Goal: Task Accomplishment & Management: Manage account settings

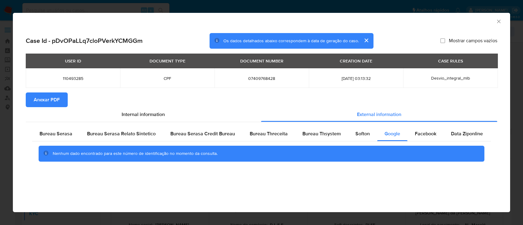
select select "10"
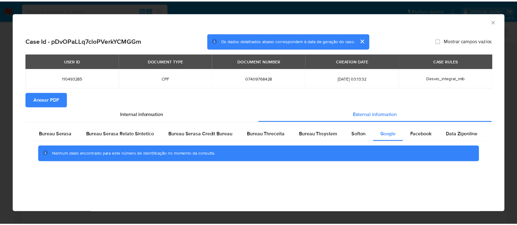
scroll to position [262, 0]
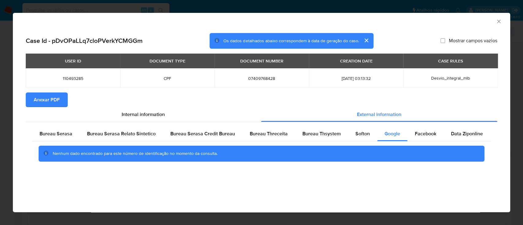
click at [498, 22] on icon "Fechar a janela" at bounding box center [499, 21] width 6 height 6
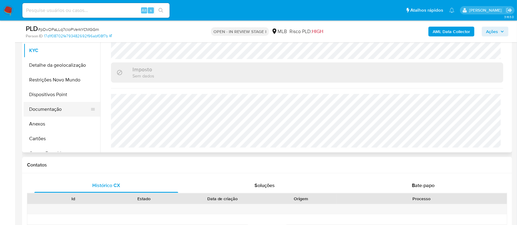
click at [43, 105] on button "Documentação" at bounding box center [60, 109] width 72 height 15
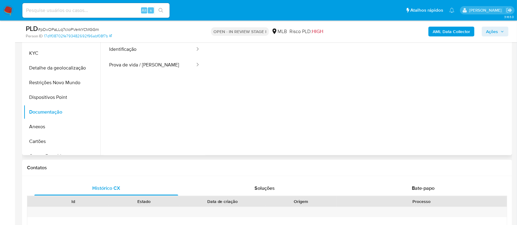
scroll to position [123, 0]
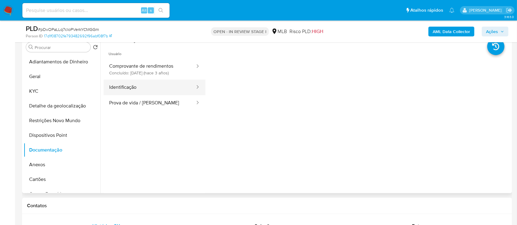
click at [147, 86] on button "Identificação" at bounding box center [150, 88] width 92 height 16
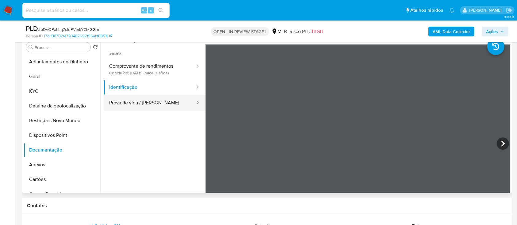
click at [148, 99] on button "Prova de vida / Selfie" at bounding box center [150, 103] width 92 height 16
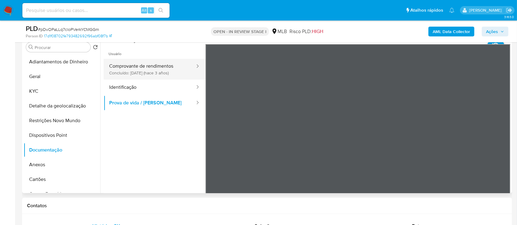
click at [157, 74] on button "Comprovante de rendimentos Concluído: 09/07/2022 (hace 3 años)" at bounding box center [150, 69] width 92 height 21
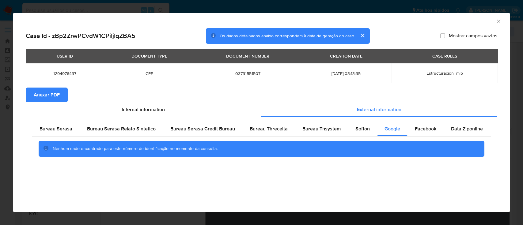
select select "10"
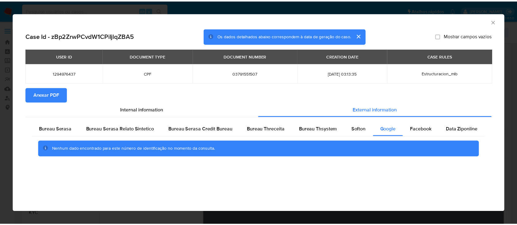
scroll to position [82, 0]
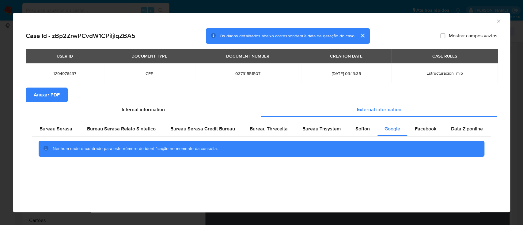
click at [501, 21] on div "AML Data Collector" at bounding box center [261, 20] width 497 height 15
click at [499, 20] on icon "Fechar a janela" at bounding box center [499, 21] width 6 height 6
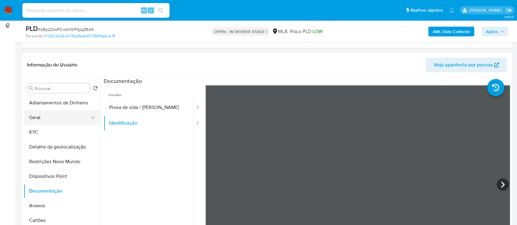
click at [39, 117] on button "Geral" at bounding box center [60, 117] width 72 height 15
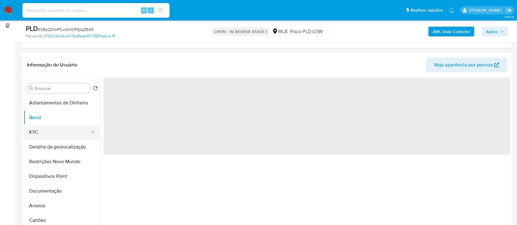
click at [40, 131] on button "KYC" at bounding box center [60, 132] width 72 height 15
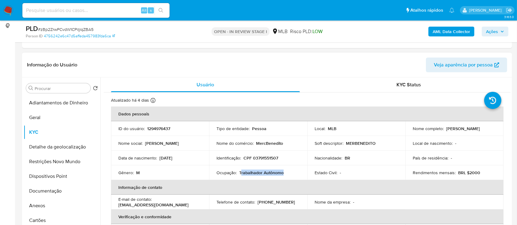
drag, startPoint x: 291, startPoint y: 176, endPoint x: 241, endPoint y: 174, distance: 50.3
click at [239, 173] on td "Ocupação : Trabalhador Autônomo" at bounding box center [258, 173] width 98 height 15
copy p "Trabalhador Autônomo"
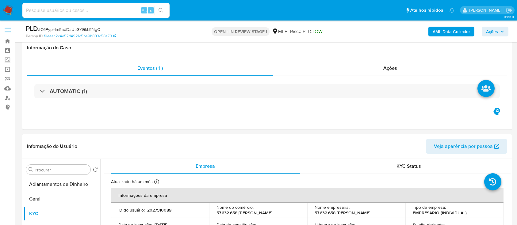
select select "10"
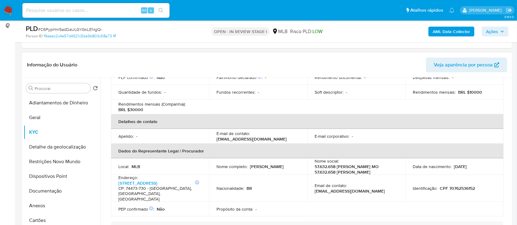
scroll to position [163, 0]
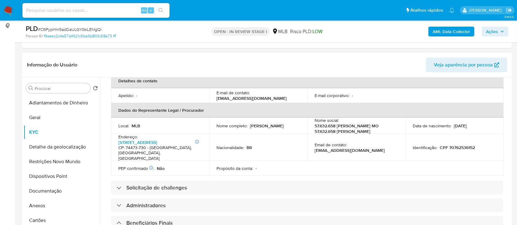
drag, startPoint x: 480, startPoint y: 120, endPoint x: 411, endPoint y: 122, distance: 69.6
click at [413, 123] on div "Data de nascimento : 14/03/2006" at bounding box center [454, 126] width 83 height 6
copy div "Data de nascimento : 14/03/2006"
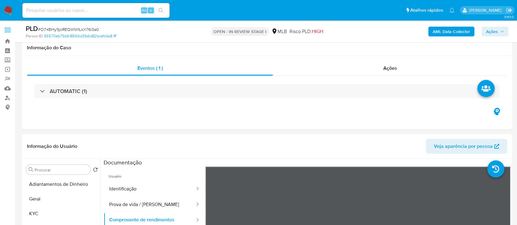
select select "10"
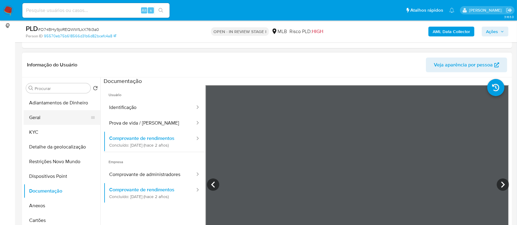
drag, startPoint x: 44, startPoint y: 119, endPoint x: 48, endPoint y: 117, distance: 4.5
click at [44, 119] on button "Geral" at bounding box center [60, 117] width 72 height 15
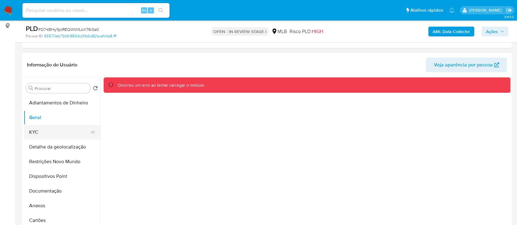
click at [30, 127] on button "KYC" at bounding box center [60, 132] width 72 height 15
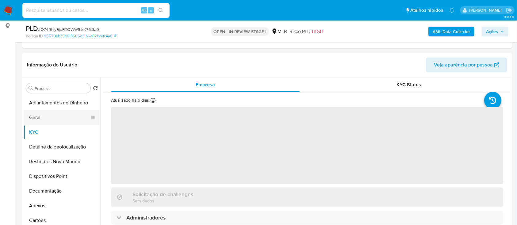
click at [34, 119] on button "Geral" at bounding box center [60, 117] width 72 height 15
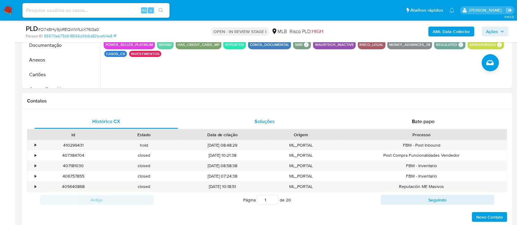
scroll to position [204, 0]
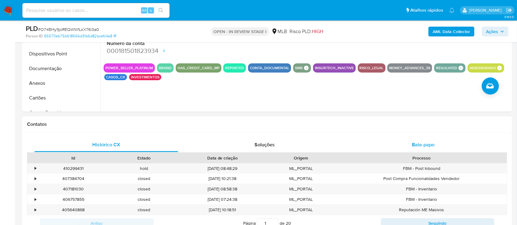
click at [426, 147] on span "Bate-papo" at bounding box center [423, 144] width 23 height 7
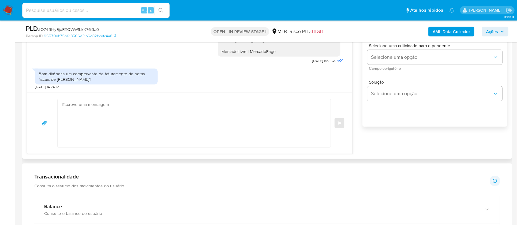
scroll to position [385, 0]
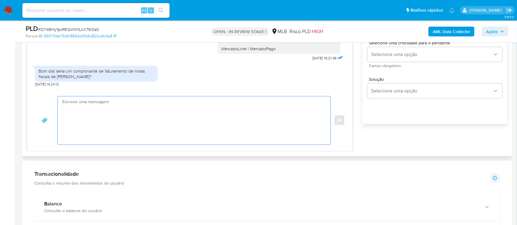
click at [72, 101] on textarea at bounding box center [192, 121] width 261 height 48
paste textarea "PJ Ola, Estamos realizando uma verificação adicional de segurança em contas de …"
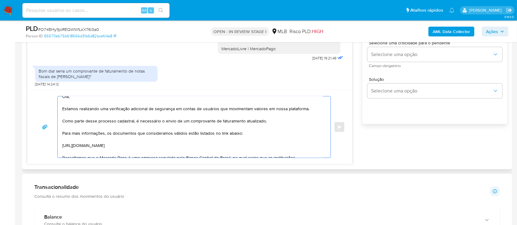
scroll to position [0, 0]
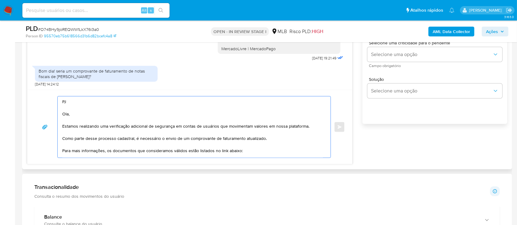
drag, startPoint x: 74, startPoint y: 101, endPoint x: 56, endPoint y: 102, distance: 18.1
click at [56, 102] on div "PJ Ola, Estamos realizando uma verificação adicional de segurança em contas de …" at bounding box center [190, 127] width 310 height 62
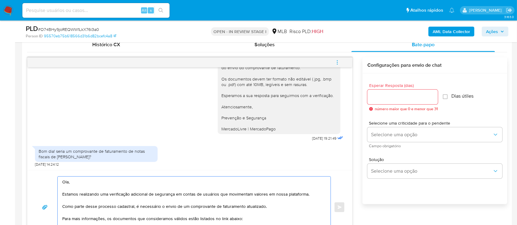
scroll to position [303, 0]
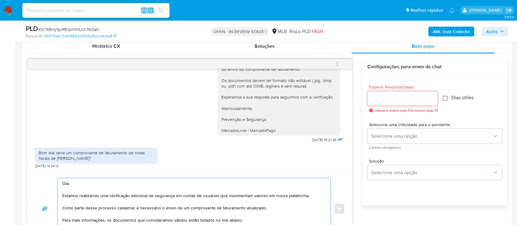
type textarea "Ola, Estamos realizando uma verificação adicional de segurança em contas de usu…"
click at [446, 99] on input "Dias útiles" at bounding box center [445, 98] width 5 height 5
checkbox input "true"
click at [401, 100] on input "Esperar Resposta (dias)" at bounding box center [402, 99] width 71 height 8
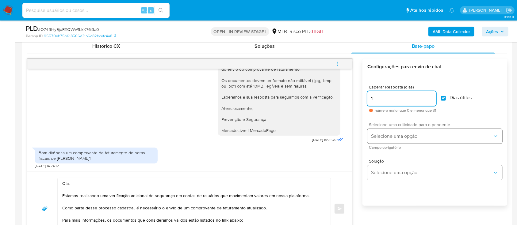
type input "1"
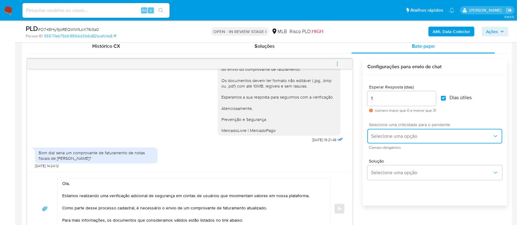
click at [400, 134] on span "Selecione uma opção" at bounding box center [431, 136] width 121 height 6
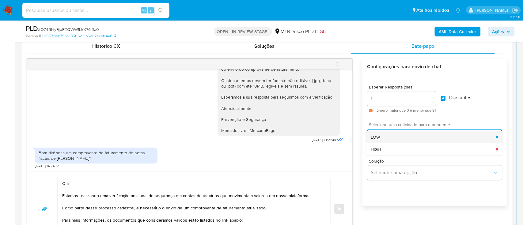
click at [387, 136] on div "LOW" at bounding box center [433, 137] width 125 height 12
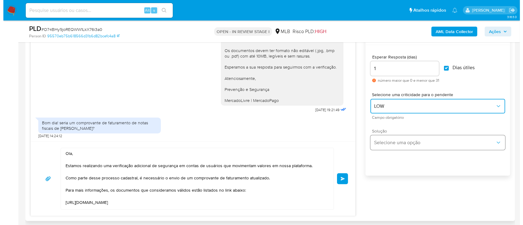
scroll to position [344, 0]
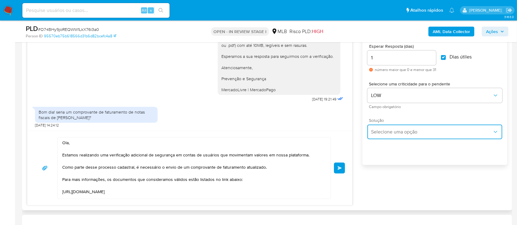
click at [419, 132] on span "Selecione uma opção" at bounding box center [431, 132] width 121 height 6
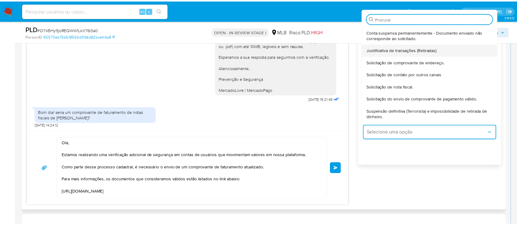
scroll to position [51, 0]
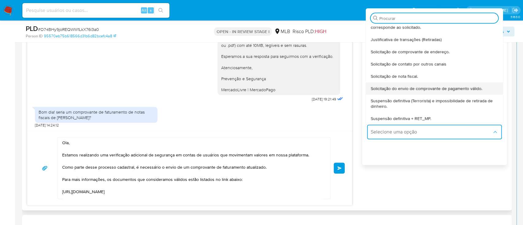
click at [451, 88] on span "Solicitação do envio de comprovante de pagamento válido." at bounding box center [427, 89] width 112 height 6
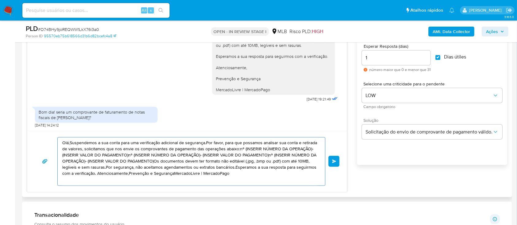
drag, startPoint x: 242, startPoint y: 178, endPoint x: 55, endPoint y: 141, distance: 190.9
click at [55, 141] on div "Olá,Suspendemos a sua conta para uma verificação adicional de segurança.Por fav…" at bounding box center [187, 161] width 305 height 49
paste textarea "PJ Ola, Estamos realizando uma verificação adicional de segurança em contas de …"
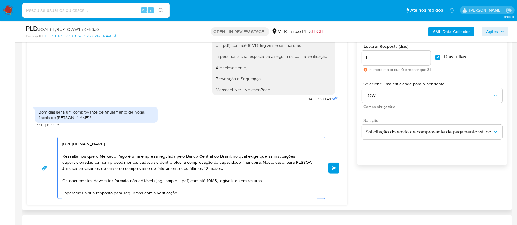
scroll to position [0, 0]
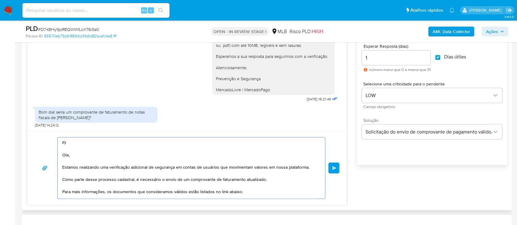
drag, startPoint x: 74, startPoint y: 148, endPoint x: 59, endPoint y: 139, distance: 17.5
click at [59, 139] on div "PJ Ola, Estamos realizando uma verificação adicional de segurança em contas de …" at bounding box center [190, 168] width 264 height 61
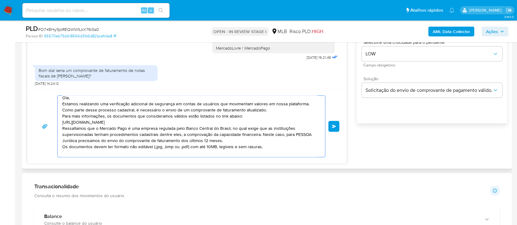
scroll to position [385, 0]
type textarea "Ola, Estamos realizando uma verificação adicional de segurança em contas de usu…"
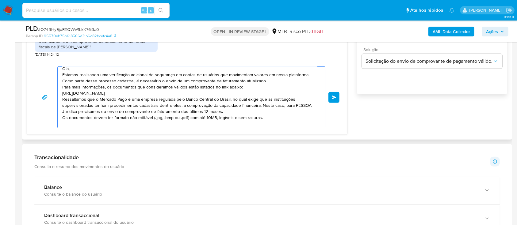
scroll to position [425, 0]
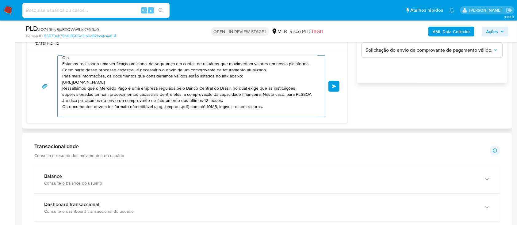
click at [334, 85] on span "common.send" at bounding box center [334, 87] width 4 height 4
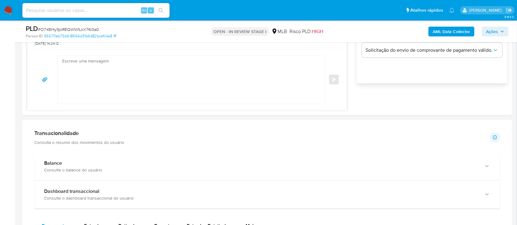
scroll to position [247, 0]
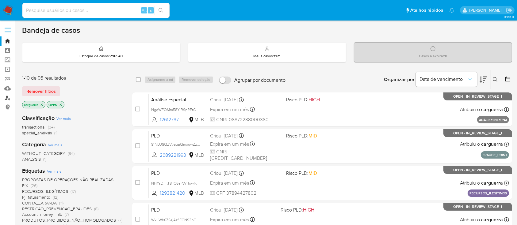
click at [5, 98] on link "Localizador de pessoas" at bounding box center [36, 98] width 73 height 10
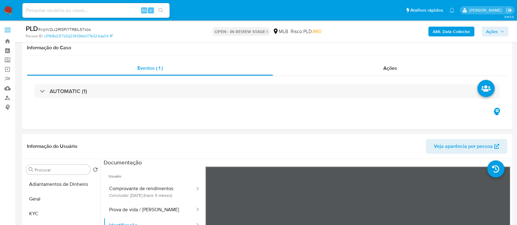
select select "10"
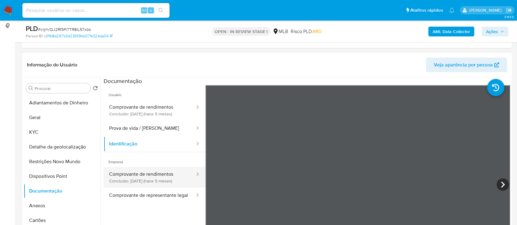
click at [142, 179] on button "Comprovante de rendimentos Concluído: [DATE] (hace 5 meses)" at bounding box center [150, 177] width 92 height 21
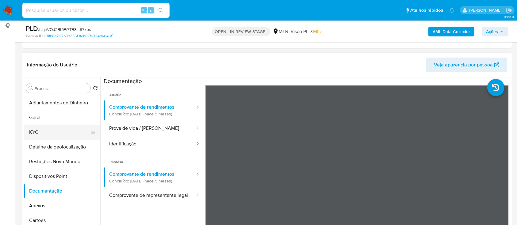
click at [37, 132] on button "KYC" at bounding box center [60, 132] width 72 height 15
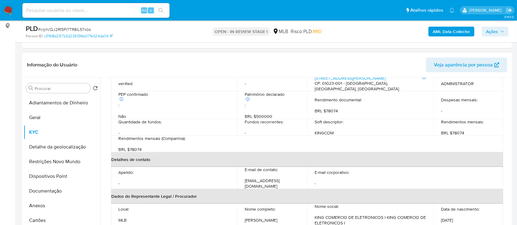
scroll to position [163, 0]
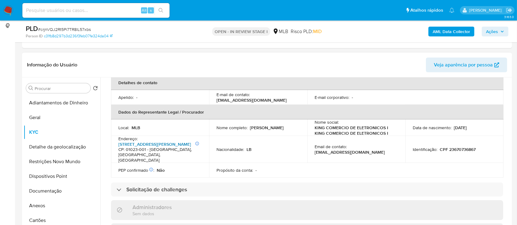
click at [137, 141] on link "[STREET_ADDRESS][PERSON_NAME]" at bounding box center [154, 144] width 73 height 6
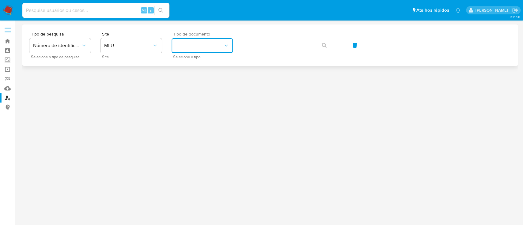
click at [212, 40] on button "identificationType" at bounding box center [202, 45] width 61 height 15
click at [123, 50] on button "MLU" at bounding box center [131, 45] width 61 height 15
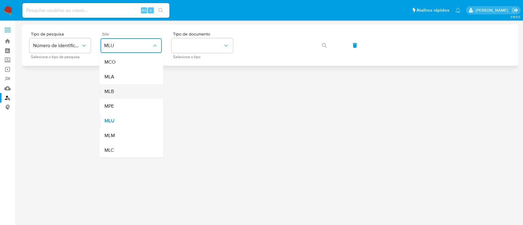
click at [119, 88] on div "MLB" at bounding box center [129, 91] width 50 height 15
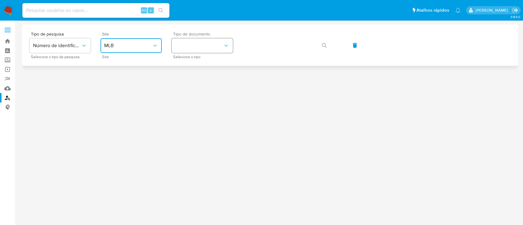
click at [192, 42] on button "identificationType" at bounding box center [202, 45] width 61 height 15
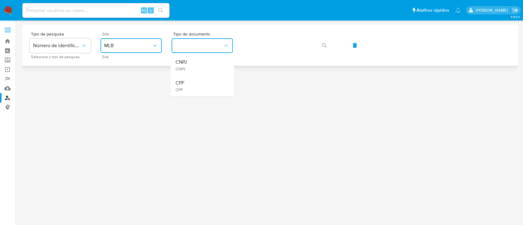
drag, startPoint x: 182, startPoint y: 68, endPoint x: 206, endPoint y: 60, distance: 25.6
click at [182, 68] on span "CNPJ" at bounding box center [180, 69] width 11 height 6
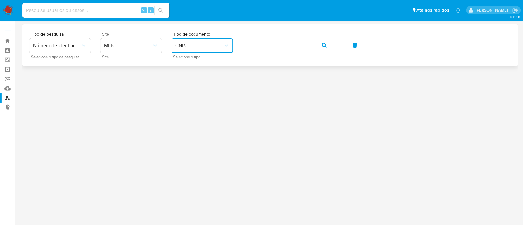
click at [327, 44] on button "button" at bounding box center [324, 45] width 21 height 15
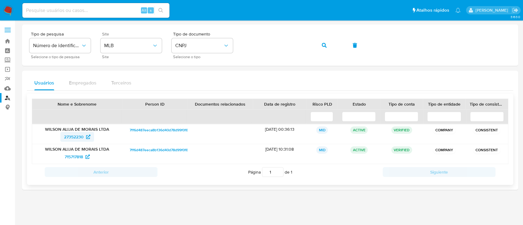
click at [75, 136] on span "27352230" at bounding box center [74, 137] width 20 height 10
click at [72, 157] on span "715717818" at bounding box center [74, 157] width 18 height 10
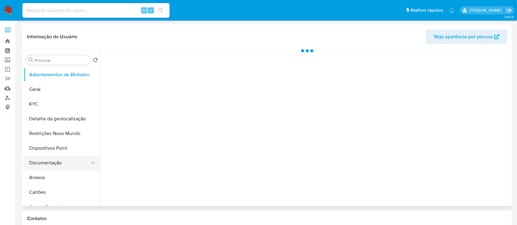
click at [55, 156] on button "Documentação" at bounding box center [60, 163] width 72 height 15
select select "10"
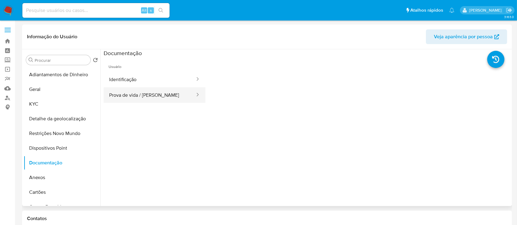
click at [162, 94] on button "Prova de vida / [PERSON_NAME]" at bounding box center [150, 95] width 92 height 16
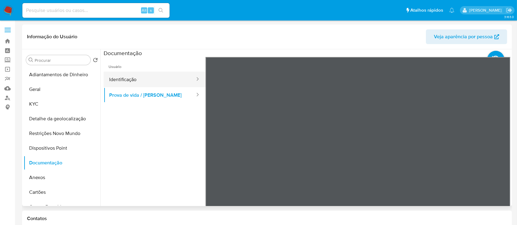
click at [156, 79] on button "Identificação" at bounding box center [150, 80] width 92 height 16
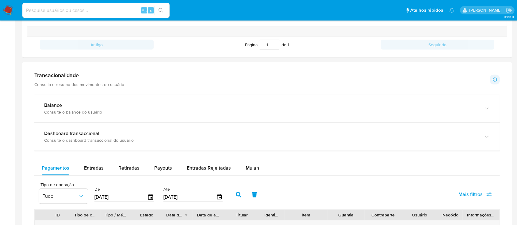
scroll to position [286, 0]
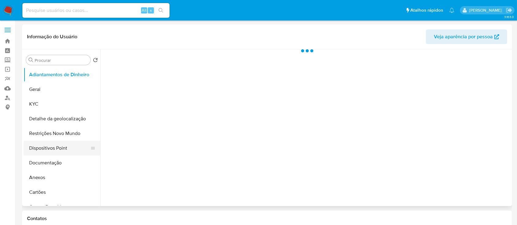
select select "10"
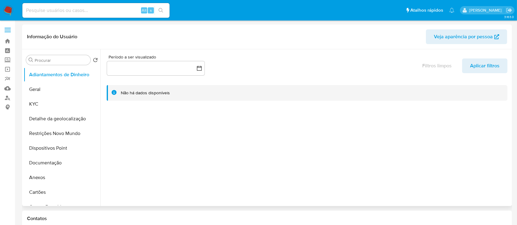
drag, startPoint x: 54, startPoint y: 162, endPoint x: 107, endPoint y: 151, distance: 53.9
click at [54, 162] on button "Documentação" at bounding box center [62, 163] width 77 height 15
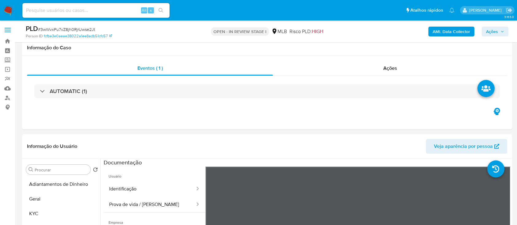
select select "10"
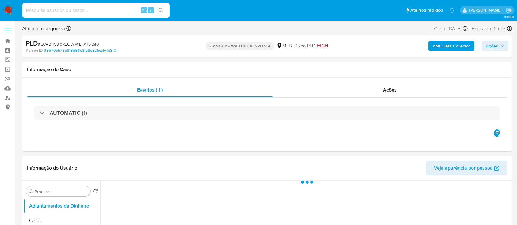
select select "10"
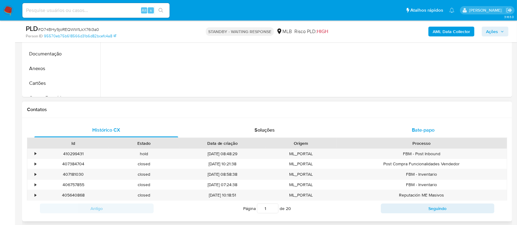
scroll to position [245, 0]
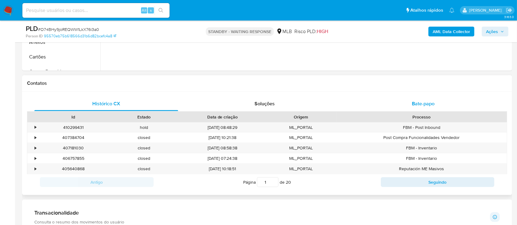
click at [422, 102] on span "Bate-papo" at bounding box center [423, 103] width 23 height 7
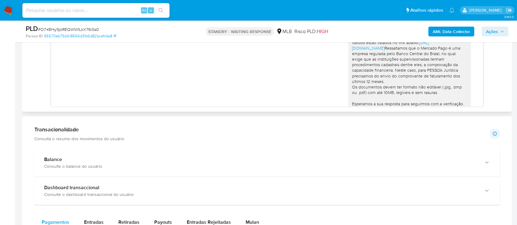
scroll to position [247, 0]
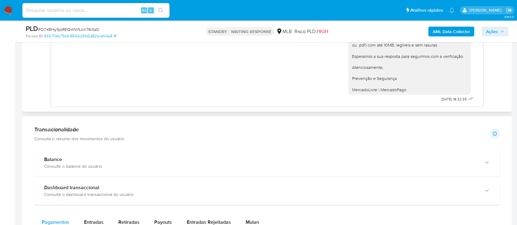
click at [270, 81] on div "Ola, Estamos realizando uma verificação adicional de segurança [PERSON_NAME] de…" at bounding box center [267, 24] width 416 height 157
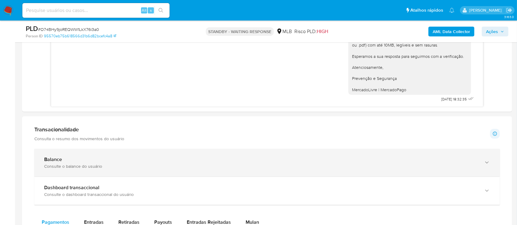
click at [303, 161] on div "Balance" at bounding box center [260, 160] width 433 height 6
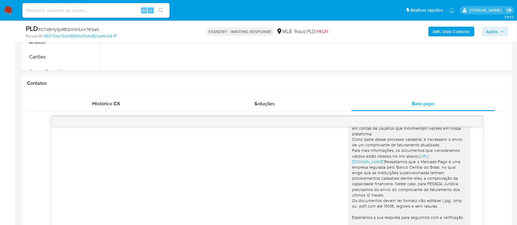
scroll to position [125, 0]
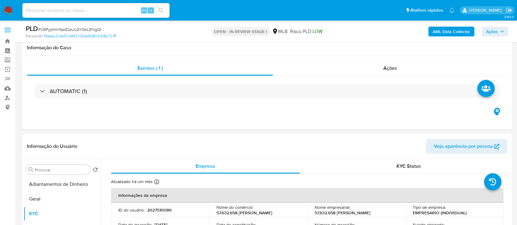
select select "10"
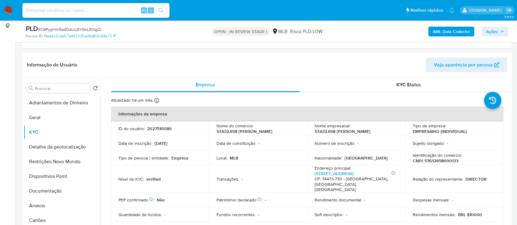
scroll to position [163, 0]
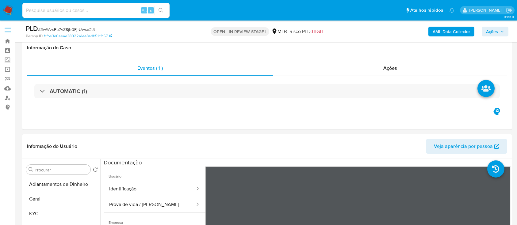
select select "10"
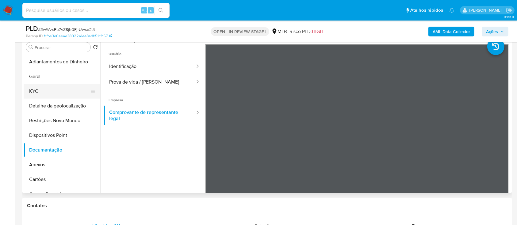
click at [43, 95] on button "KYC" at bounding box center [60, 91] width 72 height 15
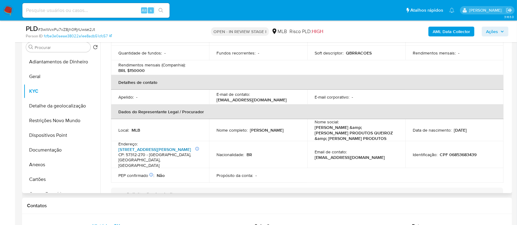
click at [139, 147] on link "Rua Governador Luiz Cavalcante 43B, Alto Do Cruzeiro" at bounding box center [154, 150] width 73 height 6
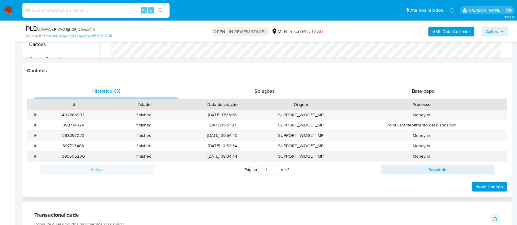
scroll to position [245, 0]
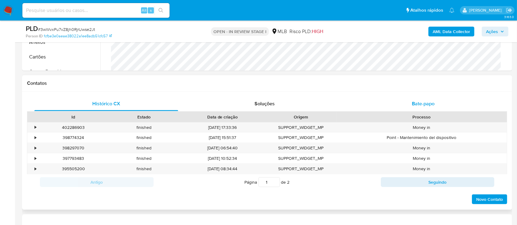
click at [417, 101] on span "Bate-papo" at bounding box center [423, 103] width 23 height 7
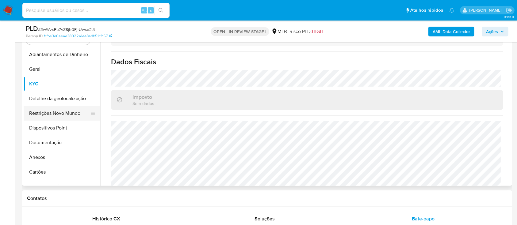
scroll to position [123, 0]
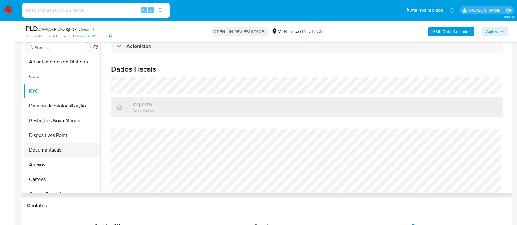
click at [42, 149] on button "Documentação" at bounding box center [60, 150] width 72 height 15
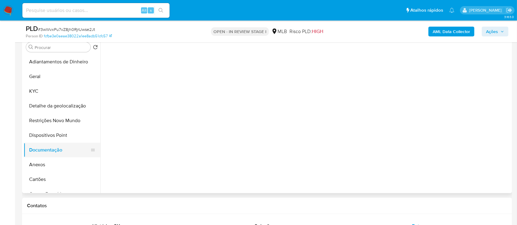
scroll to position [0, 0]
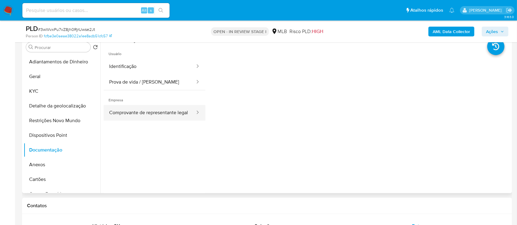
click at [152, 121] on button "Comprovante de representante legal" at bounding box center [150, 113] width 92 height 16
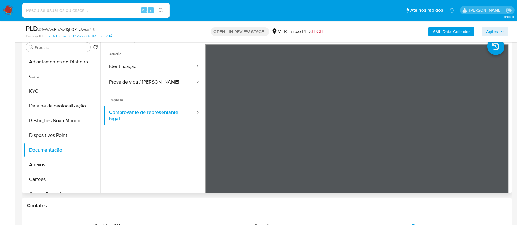
scroll to position [41, 0]
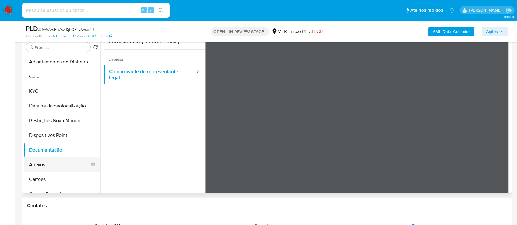
click at [43, 168] on button "Anexos" at bounding box center [60, 165] width 72 height 15
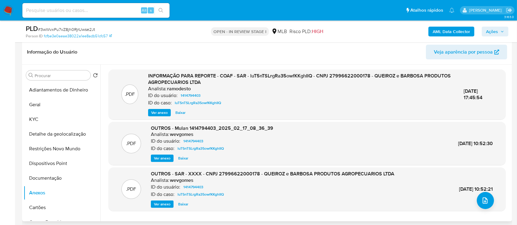
scroll to position [82, 0]
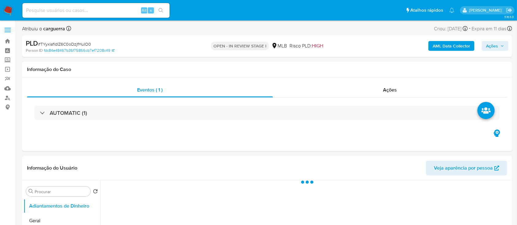
select select "10"
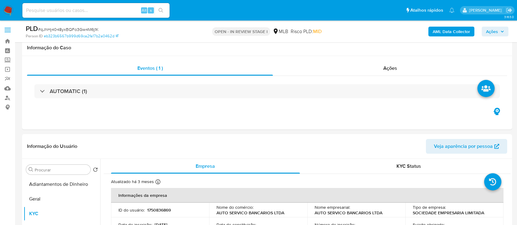
select select "10"
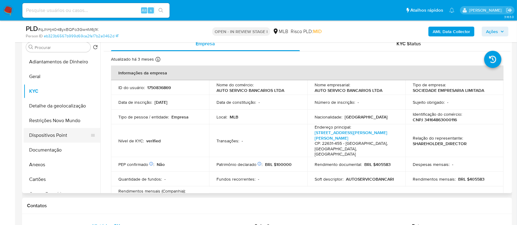
scroll to position [438, 0]
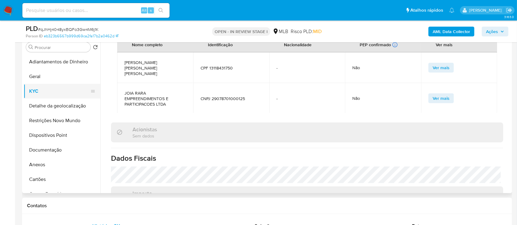
click at [37, 91] on button "KYC" at bounding box center [60, 91] width 72 height 15
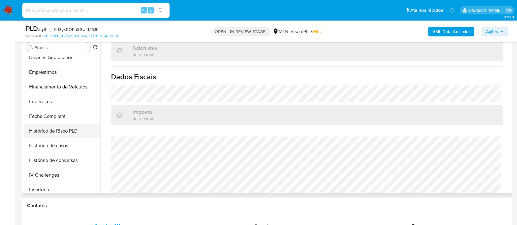
scroll to position [163, 0]
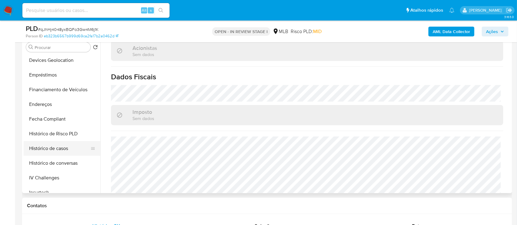
drag, startPoint x: 59, startPoint y: 149, endPoint x: 66, endPoint y: 148, distance: 7.7
click at [58, 149] on button "Histórico de casos" at bounding box center [60, 148] width 72 height 15
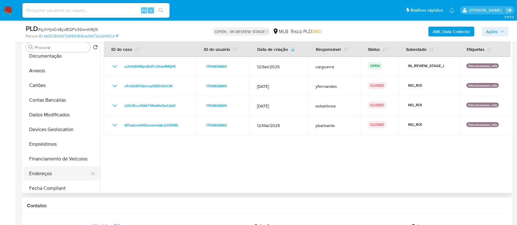
scroll to position [41, 0]
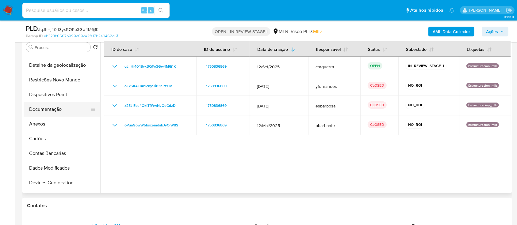
click at [46, 108] on button "Documentação" at bounding box center [60, 109] width 72 height 15
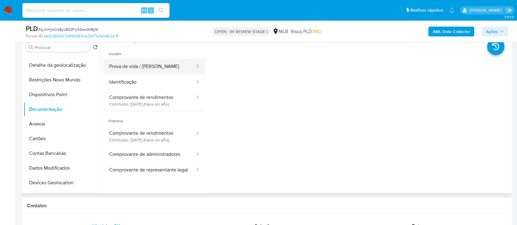
click at [150, 66] on button "Prova de vida / [PERSON_NAME]" at bounding box center [150, 67] width 92 height 16
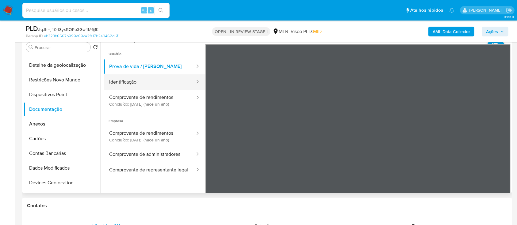
click at [131, 80] on button "Identificação" at bounding box center [150, 82] width 92 height 16
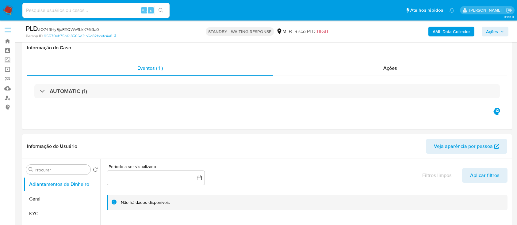
select select "10"
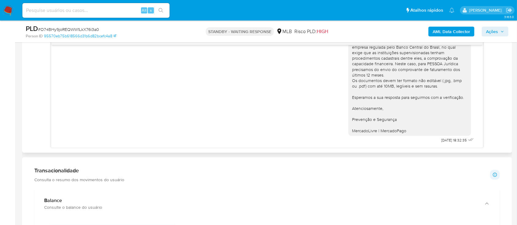
scroll to position [166, 0]
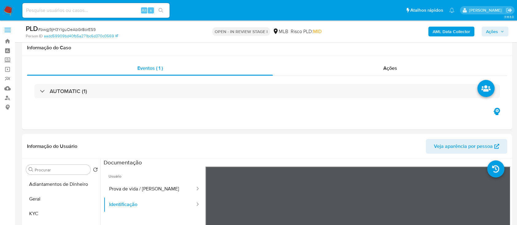
select select "10"
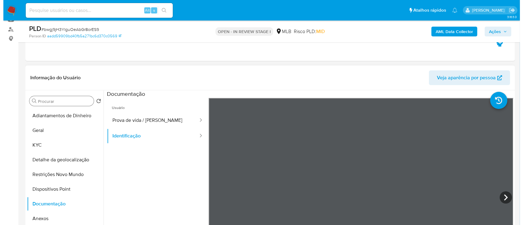
scroll to position [82, 0]
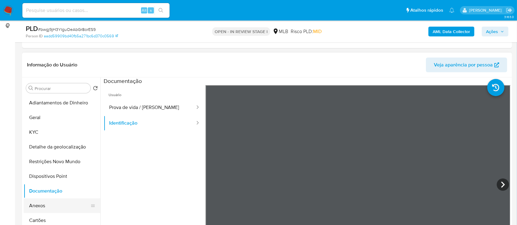
click at [42, 206] on button "Anexos" at bounding box center [60, 206] width 72 height 15
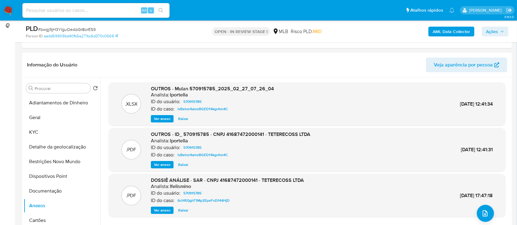
click at [450, 32] on b "AML Data Collector" at bounding box center [451, 32] width 37 height 10
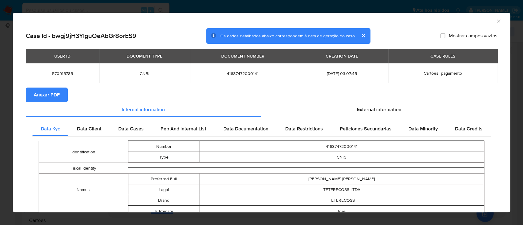
click at [43, 94] on span "Anexar PDF" at bounding box center [47, 94] width 26 height 13
drag, startPoint x: 493, startPoint y: 20, endPoint x: 489, endPoint y: 24, distance: 5.0
click at [496, 21] on icon "Fechar a janela" at bounding box center [499, 21] width 6 height 6
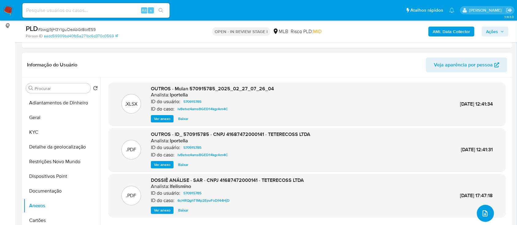
click at [482, 213] on icon "upload-file" at bounding box center [484, 214] width 5 height 6
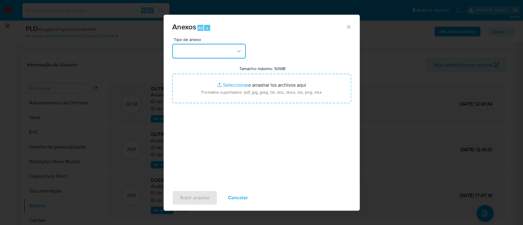
click at [218, 54] on button "button" at bounding box center [209, 51] width 74 height 15
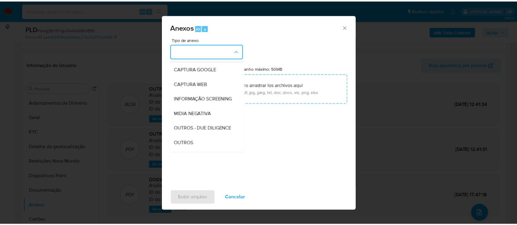
scroll to position [41, 0]
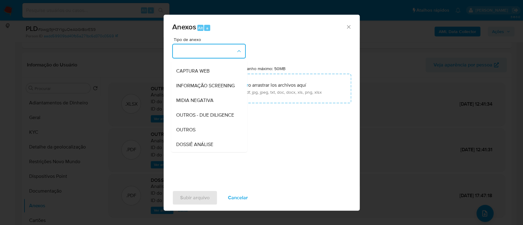
click at [192, 137] on div "OUTROS" at bounding box center [207, 130] width 63 height 15
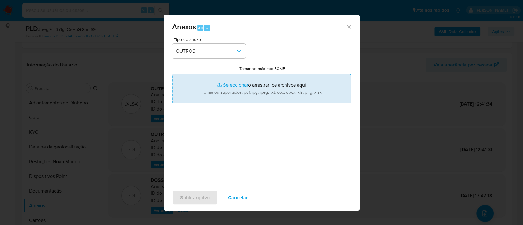
click at [231, 87] on input "Tamanho máximo: 50MB Seleccionar archivos" at bounding box center [261, 88] width 179 height 29
type input "C:\fakepath\Mulan 570915785_2025_10_14_17_52_24.xlsx"
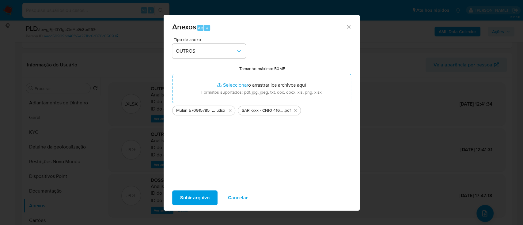
click at [200, 193] on span "Subir arquivo" at bounding box center [194, 197] width 29 height 13
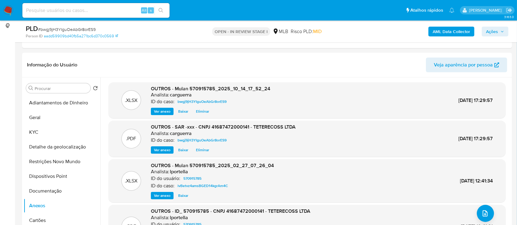
click at [493, 32] on span "Ações" at bounding box center [492, 32] width 12 height 10
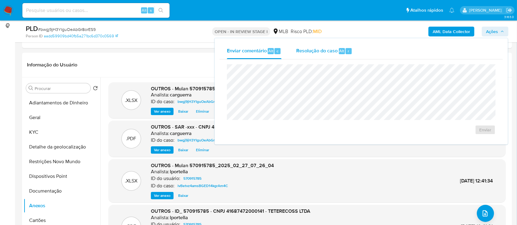
drag, startPoint x: 323, startPoint y: 51, endPoint x: 319, endPoint y: 55, distance: 6.3
click at [321, 52] on span "Resolução do caso" at bounding box center [316, 50] width 41 height 7
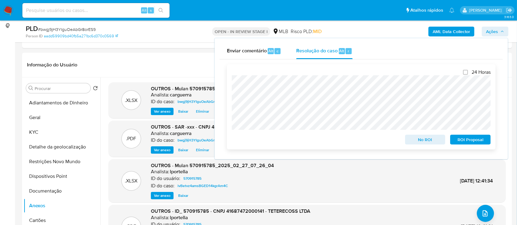
click at [468, 141] on span "ROI Proposal" at bounding box center [470, 139] width 32 height 9
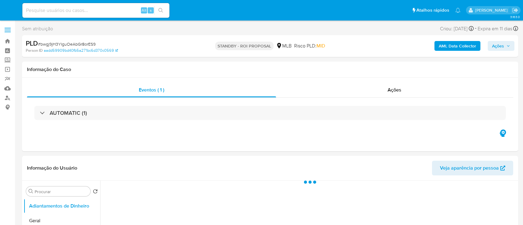
select select "10"
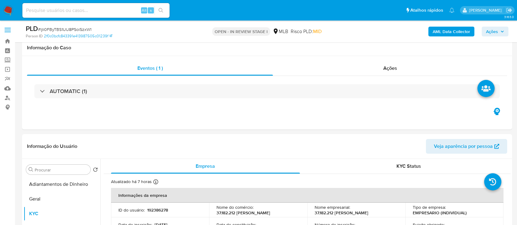
select select "10"
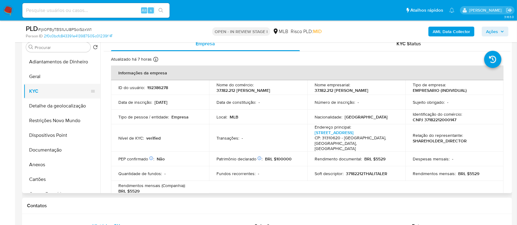
scroll to position [366, 0]
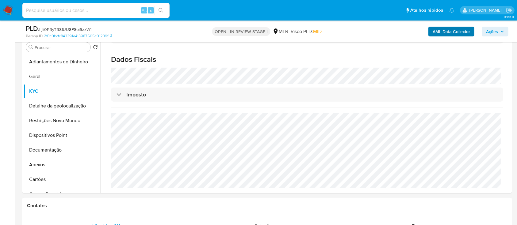
click at [469, 31] on b "AML Data Collector" at bounding box center [451, 32] width 37 height 10
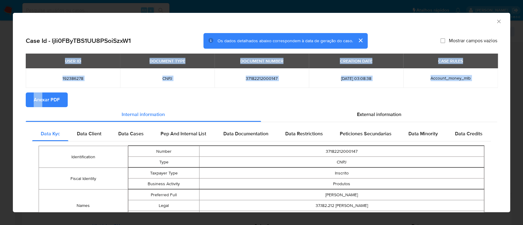
click at [48, 97] on span "Anexar PDF" at bounding box center [47, 99] width 26 height 13
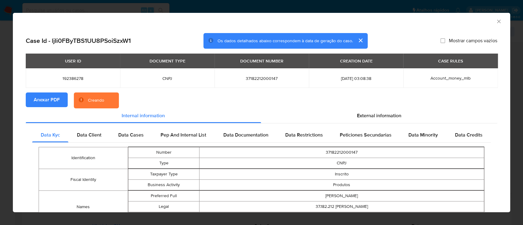
click at [79, 99] on icon "closure-recommendation-modal" at bounding box center [81, 99] width 5 height 5
click at [81, 99] on icon "closure-recommendation-modal" at bounding box center [81, 99] width 5 height 5
click at [103, 103] on div "Creando" at bounding box center [96, 100] width 16 height 6
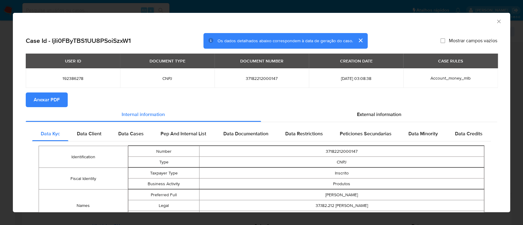
click at [496, 22] on icon "Fechar a janela" at bounding box center [499, 21] width 6 height 6
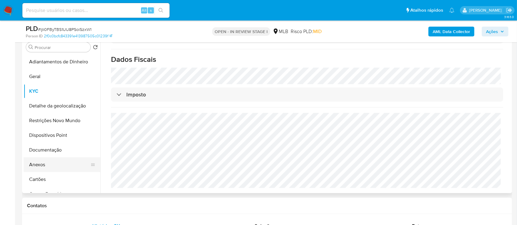
click at [43, 163] on button "Anexos" at bounding box center [60, 165] width 72 height 15
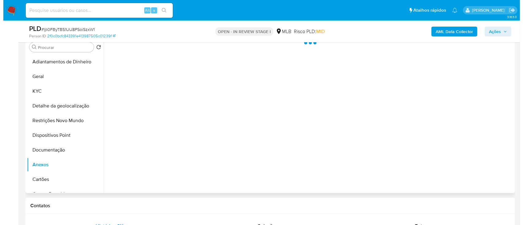
scroll to position [0, 0]
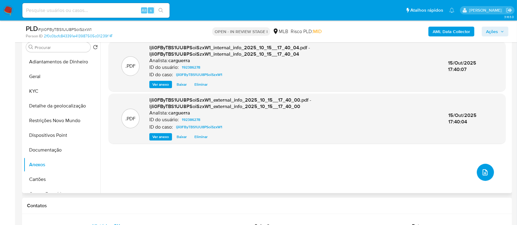
click at [478, 173] on button "upload-file" at bounding box center [485, 172] width 17 height 17
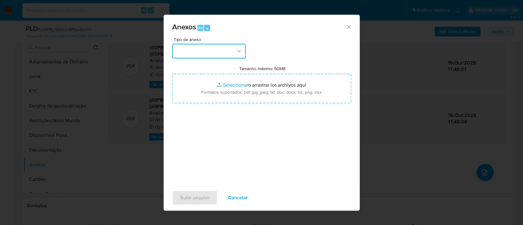
click at [206, 52] on button "button" at bounding box center [209, 51] width 74 height 15
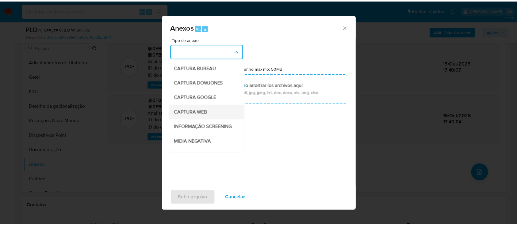
scroll to position [41, 0]
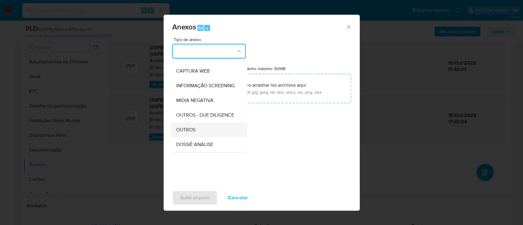
click at [189, 135] on div "OUTROS" at bounding box center [207, 130] width 63 height 15
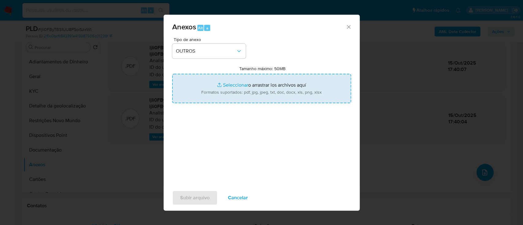
click at [236, 87] on input "Tamanho máximo: 50MB Seleccionar archivos" at bounding box center [261, 88] width 179 height 29
type input "C:\fakepath\SAR - xxx - CNPJ 37182212000147 - Planetts Ferramentas E Utilidades…"
click at [233, 88] on input "Tamanho máximo: 50MB Seleccionar archivos" at bounding box center [261, 88] width 179 height 29
type input "C:\fakepath\Mulan 192386278_2025_10_14_18_04_04.xlsx"
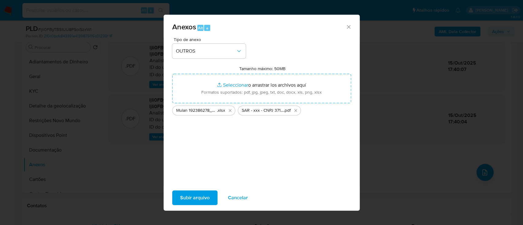
click at [200, 196] on span "Subir arquivo" at bounding box center [194, 197] width 29 height 13
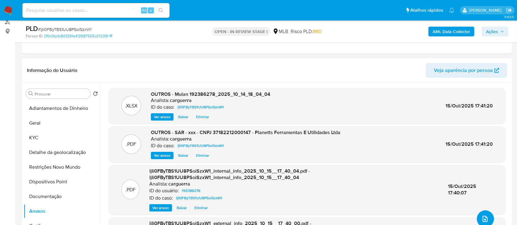
scroll to position [82, 0]
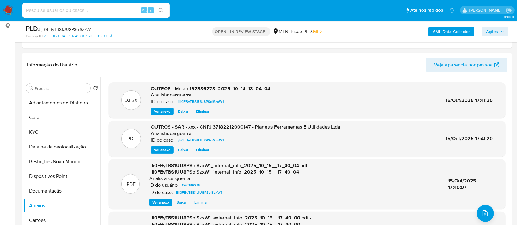
click at [498, 32] on span "Ações" at bounding box center [495, 31] width 18 height 9
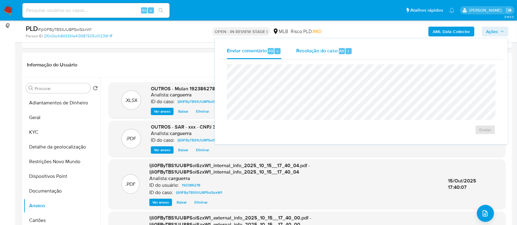
click at [316, 54] on span "Resolução do caso" at bounding box center [316, 50] width 41 height 7
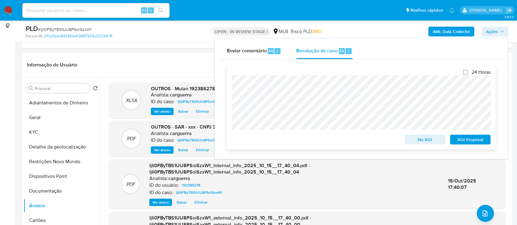
click at [463, 141] on span "ROI Proposal" at bounding box center [470, 139] width 32 height 9
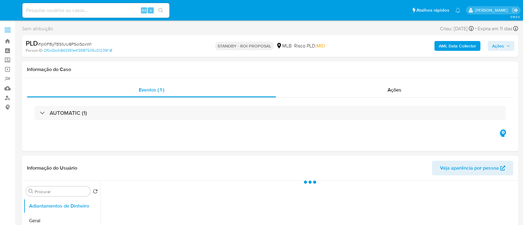
select select "10"
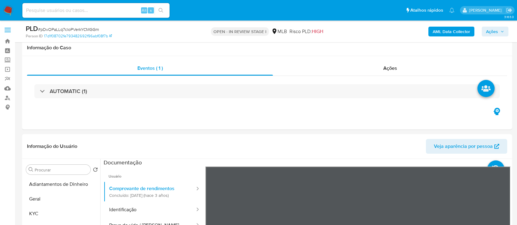
select select "10"
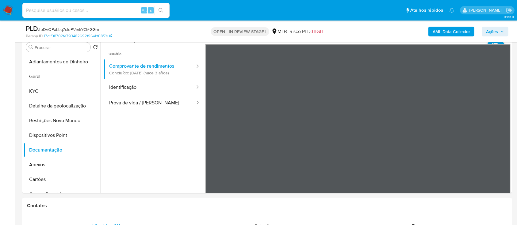
click at [455, 28] on b "AML Data Collector" at bounding box center [451, 32] width 37 height 10
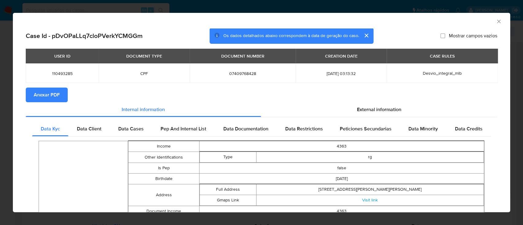
click at [61, 89] on button "Anexar PDF" at bounding box center [47, 95] width 42 height 15
click at [496, 21] on icon "Fechar a janela" at bounding box center [499, 21] width 6 height 6
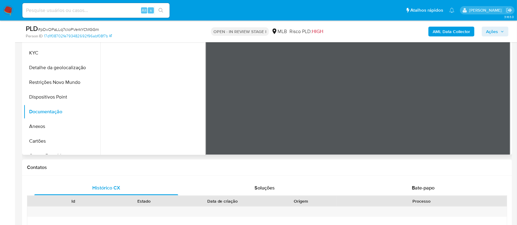
scroll to position [163, 0]
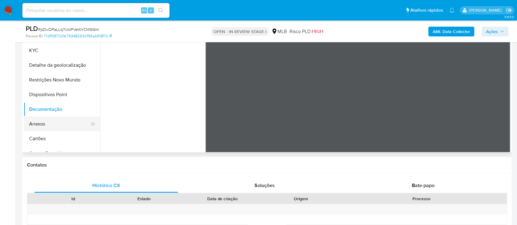
click at [40, 125] on button "Anexos" at bounding box center [60, 124] width 72 height 15
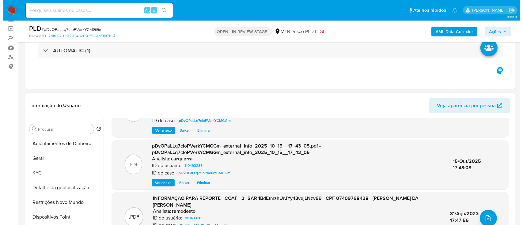
scroll to position [71, 0]
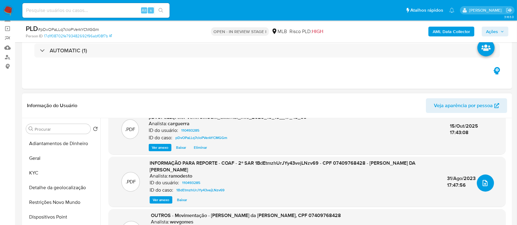
click at [482, 186] on icon "upload-file" at bounding box center [484, 183] width 7 height 7
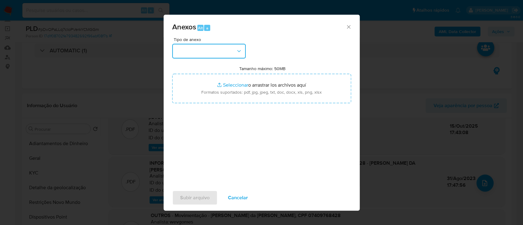
click at [202, 51] on button "button" at bounding box center [209, 51] width 74 height 15
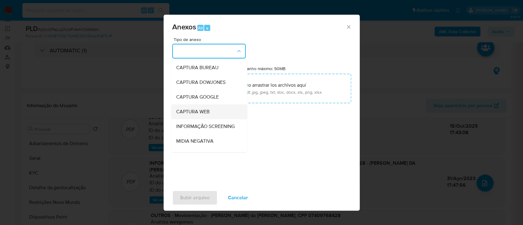
scroll to position [41, 0]
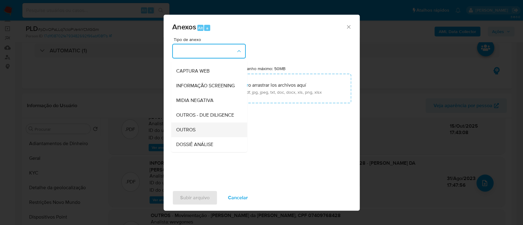
click at [197, 137] on div "OUTROS" at bounding box center [207, 130] width 63 height 15
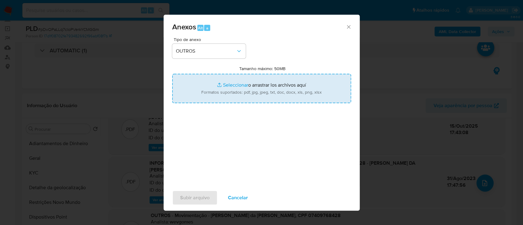
click at [232, 85] on input "Tamanho máximo: 50MB Seleccionar archivos" at bounding box center [261, 88] width 179 height 29
click at [239, 84] on input "Tamanho máximo: 50MB Seleccionar archivos" at bounding box center [261, 88] width 179 height 29
type input "C:\fakepath\Mulan 110493285_2025_10_14_17_49_14.xlsx"
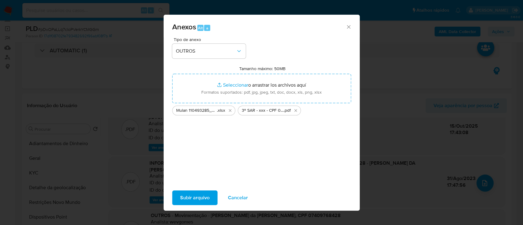
click at [190, 197] on span "Subir arquivo" at bounding box center [194, 197] width 29 height 13
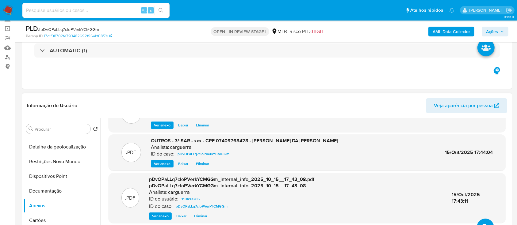
scroll to position [0, 0]
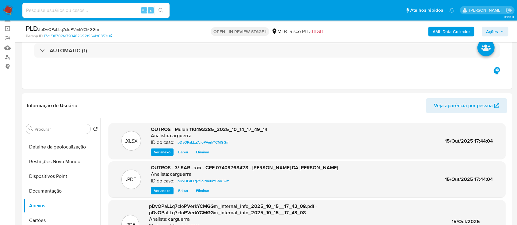
click at [499, 33] on span "Ações" at bounding box center [495, 31] width 18 height 9
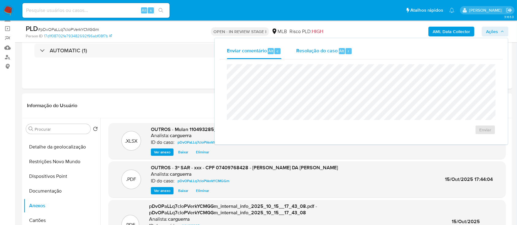
click at [314, 52] on span "Resolução do caso" at bounding box center [316, 50] width 41 height 7
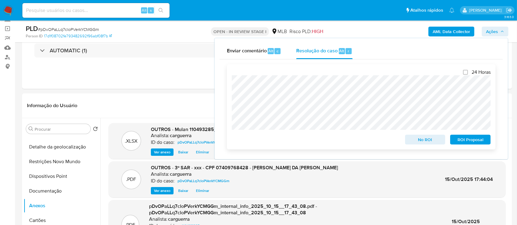
click at [466, 144] on span "ROI Proposal" at bounding box center [470, 139] width 32 height 9
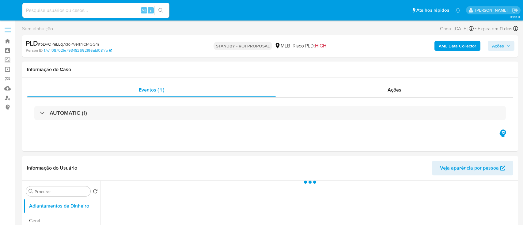
select select "10"
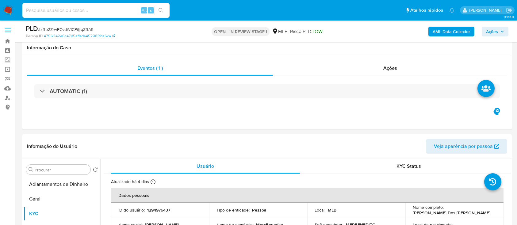
select select "10"
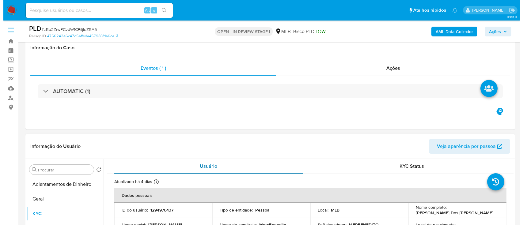
scroll to position [82, 0]
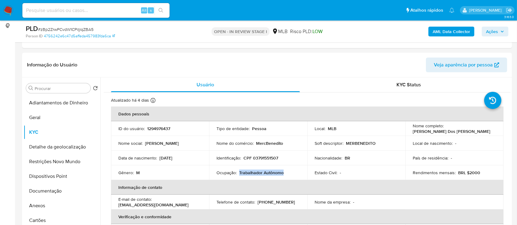
click at [432, 36] on button "AML Data Collector" at bounding box center [451, 32] width 46 height 10
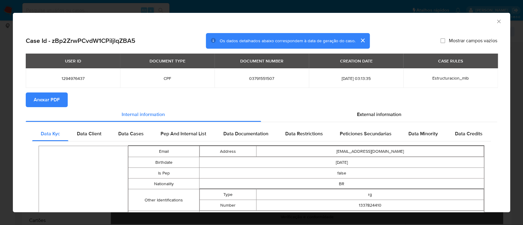
click at [56, 97] on span "Anexar PDF" at bounding box center [47, 99] width 26 height 13
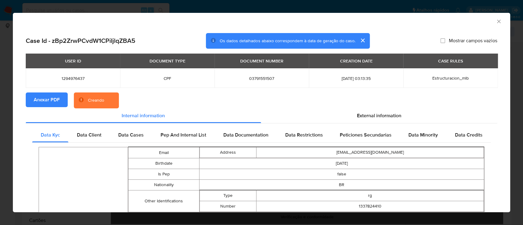
click at [496, 21] on icon "Fechar a janela" at bounding box center [499, 21] width 6 height 6
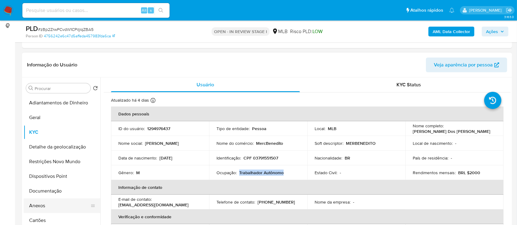
click at [59, 202] on button "Anexos" at bounding box center [60, 206] width 72 height 15
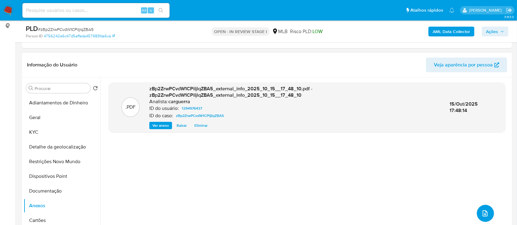
click at [483, 214] on icon "upload-file" at bounding box center [484, 213] width 7 height 7
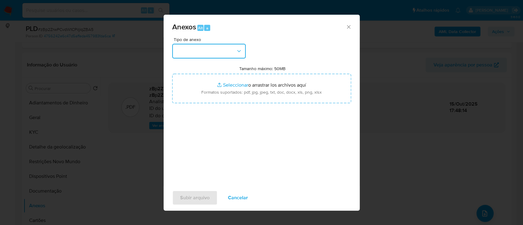
click at [191, 52] on button "button" at bounding box center [209, 51] width 74 height 15
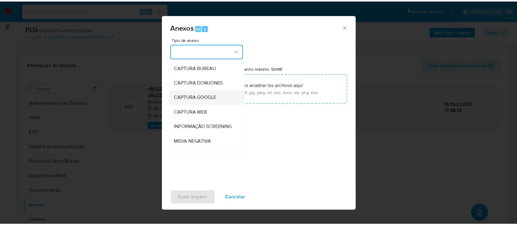
scroll to position [41, 0]
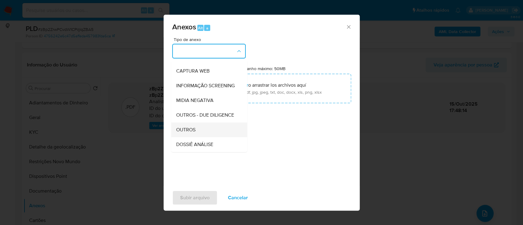
click at [196, 137] on div "OUTROS" at bounding box center [207, 130] width 63 height 15
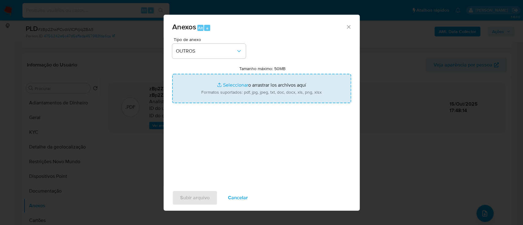
click at [235, 86] on input "Tamanho máximo: 50MB Seleccionar archivos" at bounding box center [261, 88] width 179 height 29
type input "C:\fakepath\Mulan 1294976437_2025_10_14_17_49_25.xlsx"
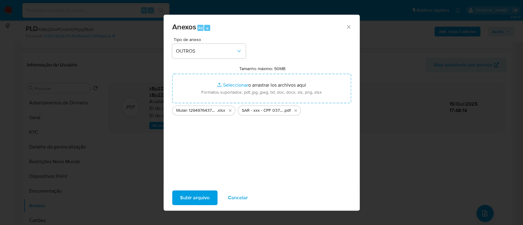
click at [188, 195] on span "Subir arquivo" at bounding box center [194, 197] width 29 height 13
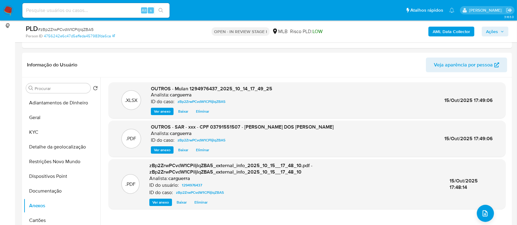
click at [494, 31] on span "Ações" at bounding box center [492, 32] width 12 height 10
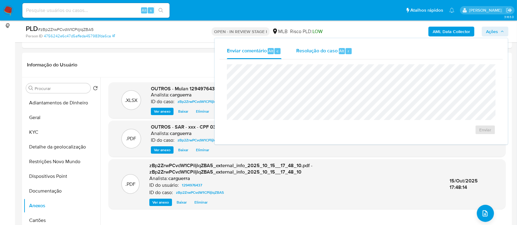
click at [305, 49] on span "Resolução do caso" at bounding box center [316, 50] width 41 height 7
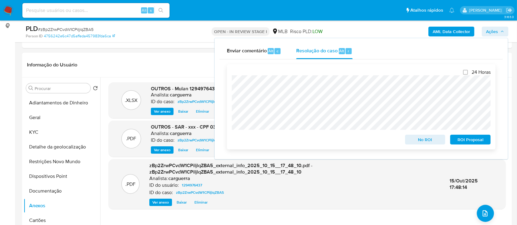
click at [469, 137] on span "ROI Proposal" at bounding box center [470, 139] width 32 height 9
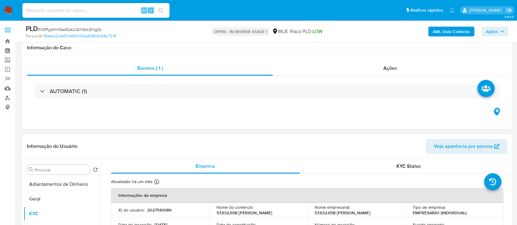
select select "10"
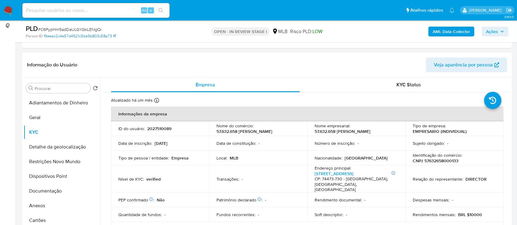
scroll to position [163, 0]
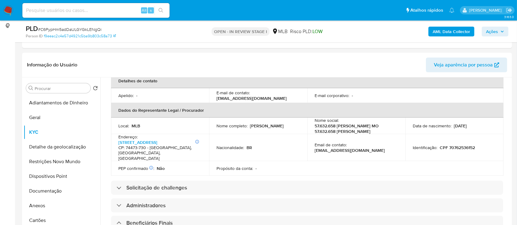
click at [449, 32] on b "AML Data Collector" at bounding box center [451, 32] width 37 height 10
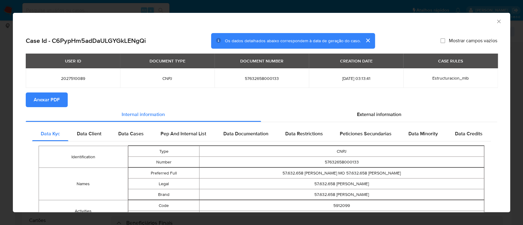
drag, startPoint x: 56, startPoint y: 101, endPoint x: 69, endPoint y: 92, distance: 15.5
click at [56, 101] on span "Anexar PDF" at bounding box center [47, 99] width 26 height 13
click at [496, 19] on icon "Fechar a janela" at bounding box center [499, 21] width 6 height 6
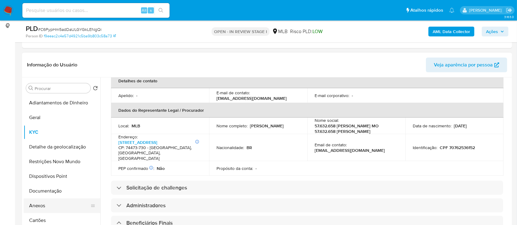
click at [47, 206] on button "Anexos" at bounding box center [60, 206] width 72 height 15
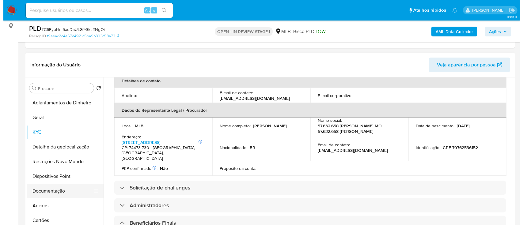
scroll to position [0, 0]
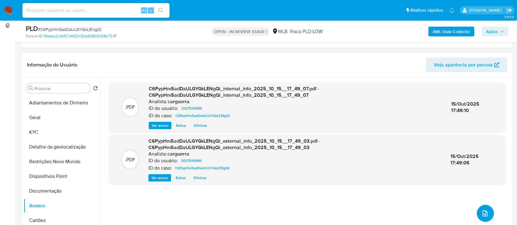
click at [483, 214] on icon "upload-file" at bounding box center [484, 213] width 7 height 7
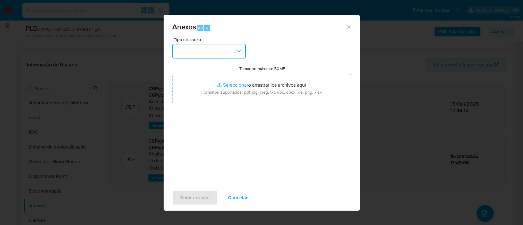
click at [216, 48] on button "button" at bounding box center [209, 51] width 74 height 15
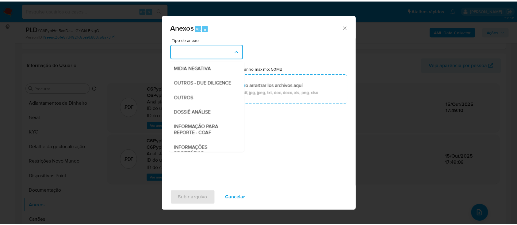
scroll to position [82, 0]
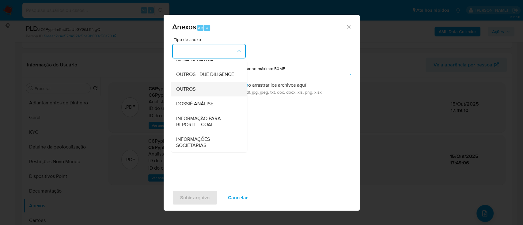
click at [204, 97] on div "OUTROS" at bounding box center [207, 89] width 63 height 15
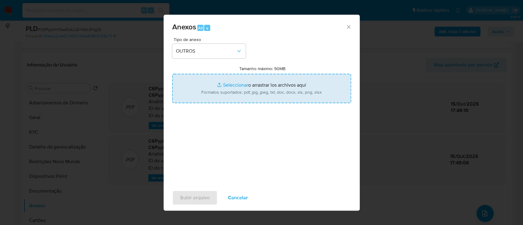
click at [245, 84] on input "Tamanho máximo: 50MB Seleccionar archivos" at bounding box center [261, 88] width 179 height 29
type input "C:\fakepath\Mulan 2027510089_2025_10_14_18_04_47.xlsx"
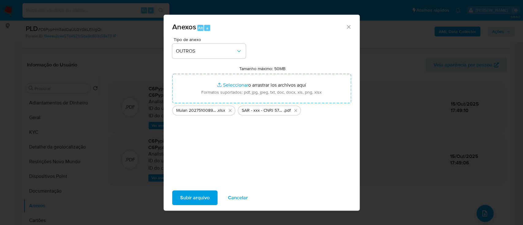
click at [208, 197] on span "Subir arquivo" at bounding box center [194, 197] width 29 height 13
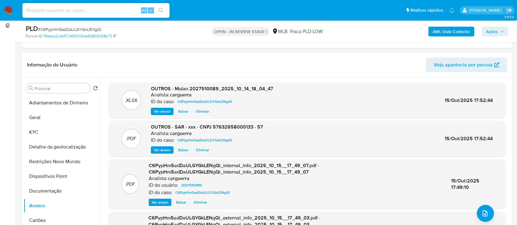
click at [488, 31] on span "Ações" at bounding box center [492, 32] width 12 height 10
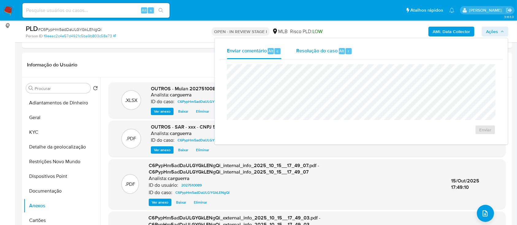
click at [316, 51] on span "Resolução do caso" at bounding box center [316, 50] width 41 height 7
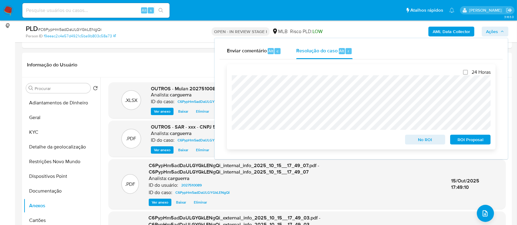
click at [478, 139] on span "ROI Proposal" at bounding box center [470, 139] width 32 height 9
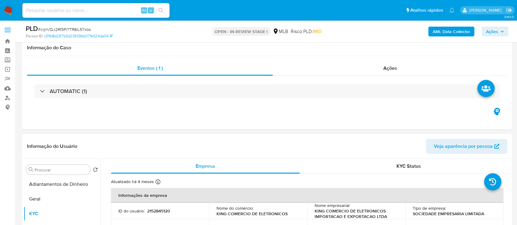
select select "10"
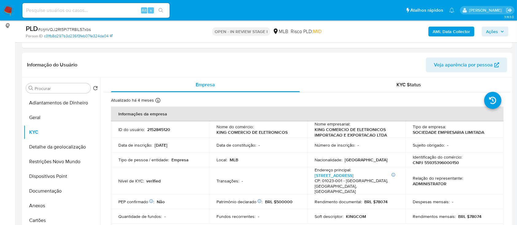
scroll to position [163, 0]
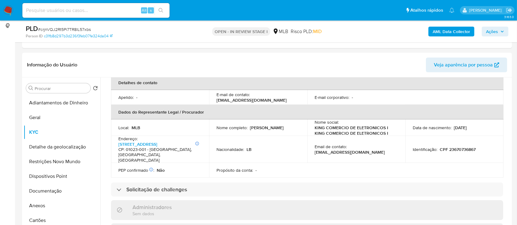
click at [444, 31] on b "AML Data Collector" at bounding box center [451, 32] width 37 height 10
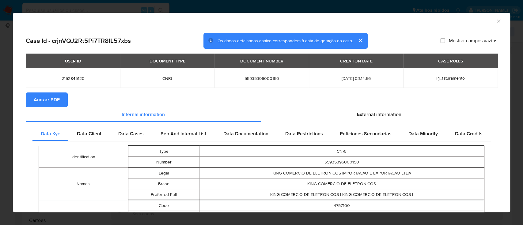
click at [37, 101] on span "Anexar PDF" at bounding box center [47, 99] width 26 height 13
click at [497, 18] on div "AML Data Collector" at bounding box center [261, 20] width 497 height 15
click at [496, 19] on icon "Fechar a janela" at bounding box center [499, 21] width 6 height 6
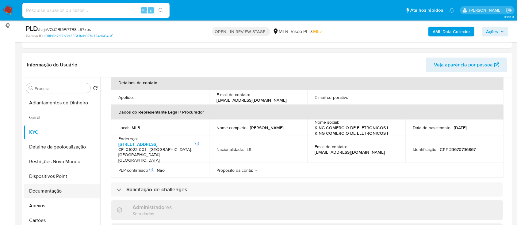
drag, startPoint x: 44, startPoint y: 205, endPoint x: 81, endPoint y: 186, distance: 40.6
click at [45, 204] on button "Anexos" at bounding box center [62, 206] width 77 height 15
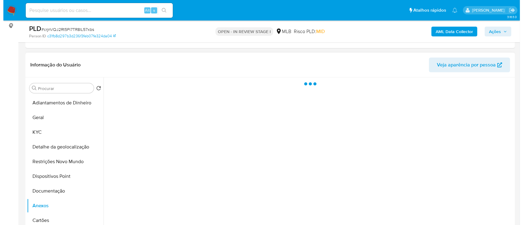
scroll to position [0, 0]
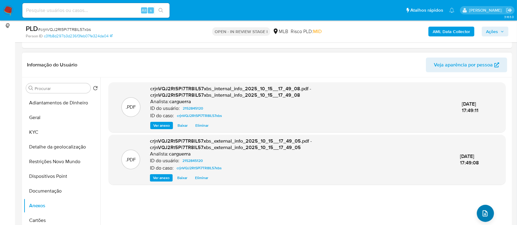
click at [478, 209] on button "upload-file" at bounding box center [485, 213] width 17 height 17
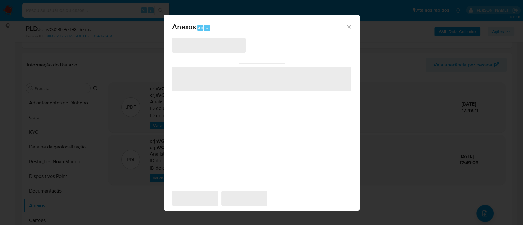
click at [204, 45] on span "‌" at bounding box center [209, 45] width 74 height 15
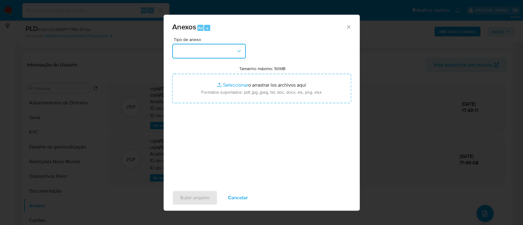
click at [201, 48] on button "button" at bounding box center [209, 51] width 74 height 15
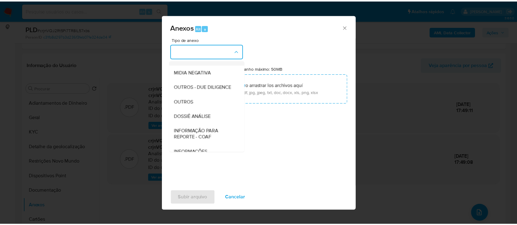
scroll to position [82, 0]
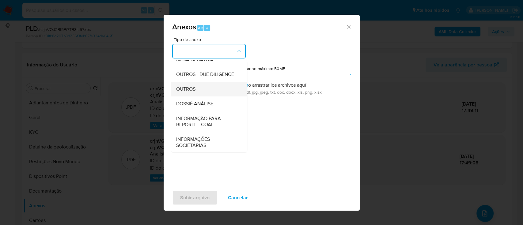
click at [203, 97] on div "OUTROS" at bounding box center [207, 89] width 63 height 15
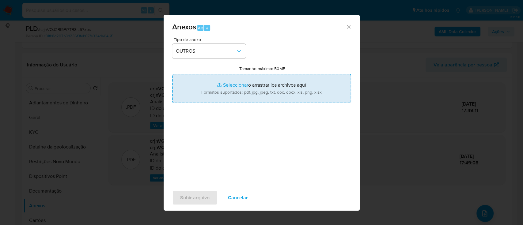
click at [240, 84] on input "Tamanho máximo: 50MB Seleccionar archivos" at bounding box center [261, 88] width 179 height 29
type input "C:\fakepath\SAR - xxx - CNPJ 55935396000150 - KING COMERCIO DE ELETRONICOS IMPO…"
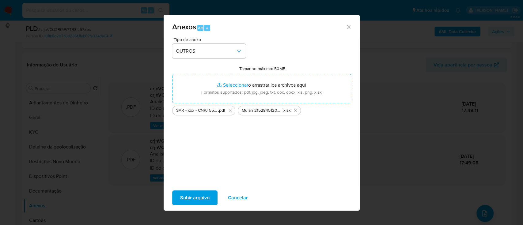
click at [191, 200] on span "Subir arquivo" at bounding box center [194, 197] width 29 height 13
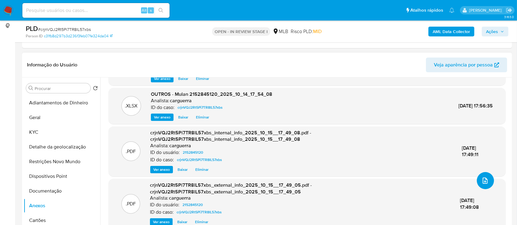
scroll to position [0, 0]
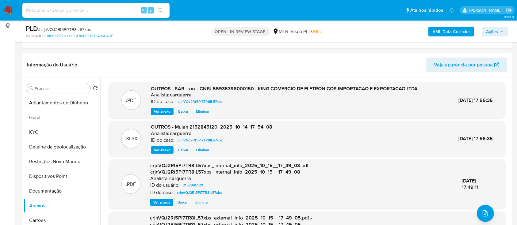
click at [492, 31] on span "Ações" at bounding box center [492, 32] width 12 height 10
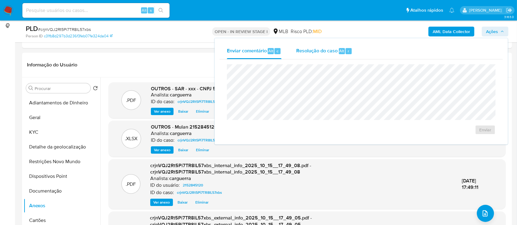
click at [315, 50] on span "Resolução do caso" at bounding box center [316, 50] width 41 height 7
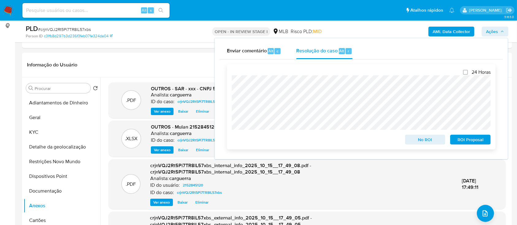
click at [467, 142] on span "ROI Proposal" at bounding box center [470, 139] width 32 height 9
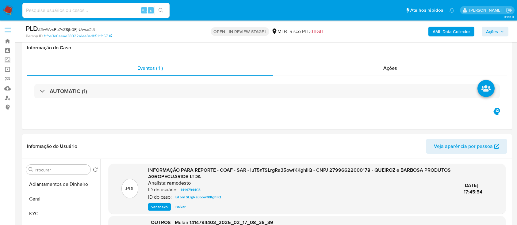
select select "10"
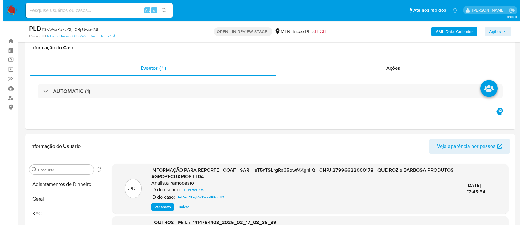
scroll to position [82, 0]
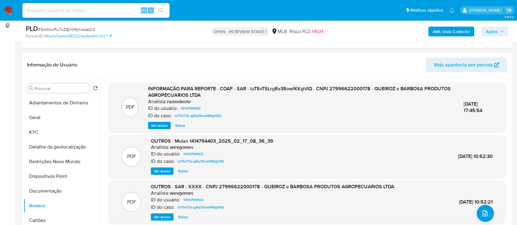
click at [447, 28] on b "AML Data Collector" at bounding box center [451, 32] width 37 height 10
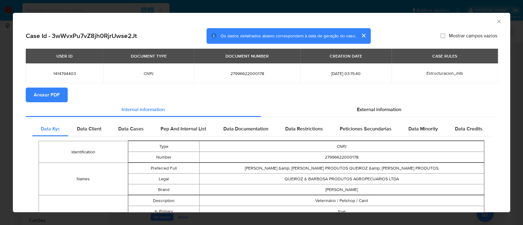
click at [47, 90] on span "Anexar PDF" at bounding box center [47, 94] width 26 height 13
click at [491, 25] on div "AML Data Collector" at bounding box center [261, 20] width 497 height 15
click at [496, 21] on icon "Fechar a janela" at bounding box center [499, 21] width 6 height 6
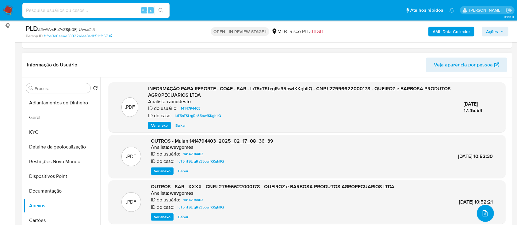
click at [482, 214] on icon "upload-file" at bounding box center [484, 214] width 5 height 6
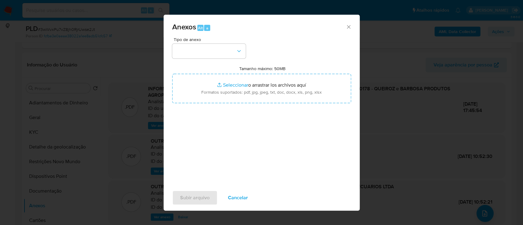
click at [436, 33] on div "Anexos Alt a Tipo de anexo Tamanho máximo: 50MB Seleccionar archivos Selecciona…" at bounding box center [261, 112] width 523 height 225
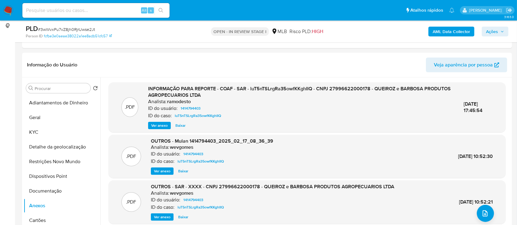
click at [443, 31] on b "AML Data Collector" at bounding box center [451, 32] width 37 height 10
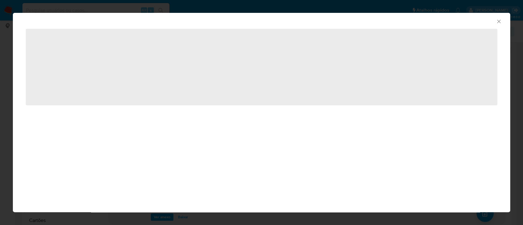
click at [3, 106] on div "AML Data Collector ‌" at bounding box center [261, 112] width 523 height 225
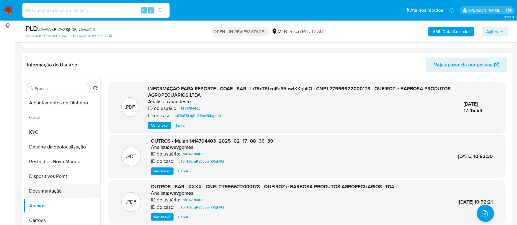
click at [48, 189] on button "Documentação" at bounding box center [60, 191] width 72 height 15
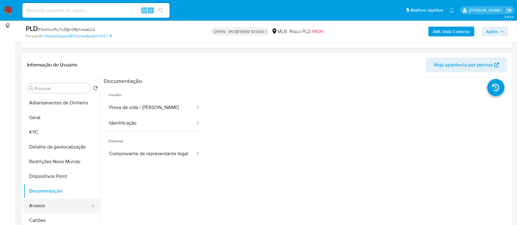
click at [43, 203] on button "Anexos" at bounding box center [60, 206] width 72 height 15
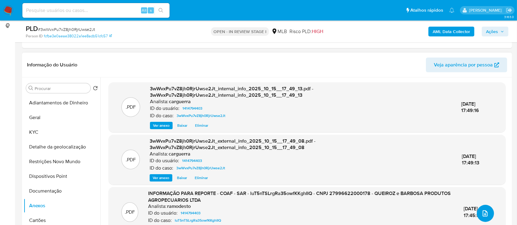
click at [483, 214] on icon "upload-file" at bounding box center [484, 213] width 7 height 7
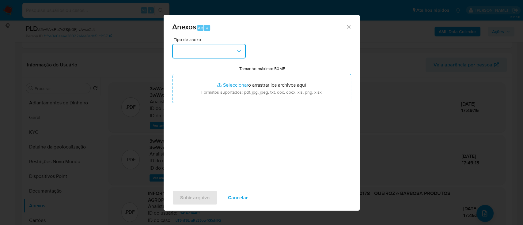
click at [209, 51] on button "button" at bounding box center [209, 51] width 74 height 15
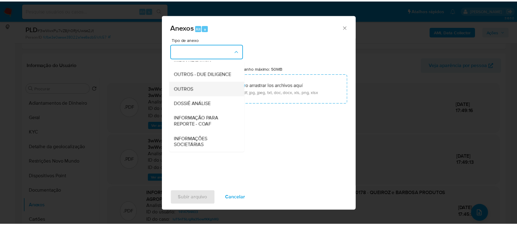
scroll to position [94, 0]
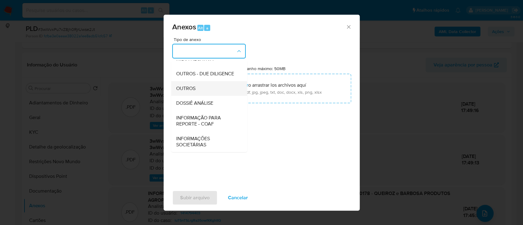
click at [201, 88] on div "OUTROS" at bounding box center [207, 88] width 63 height 15
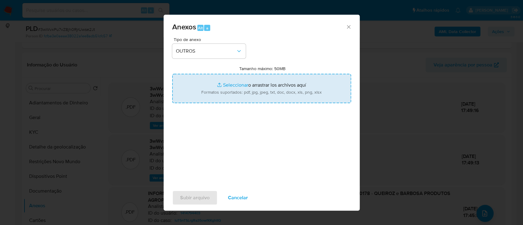
click at [233, 82] on input "Tamanho máximo: 50MB Seleccionar archivos" at bounding box center [261, 88] width 179 height 29
type input "C:\fakepath\Mulan 1414794403_2025_10_14_17_50_23.xlsx"
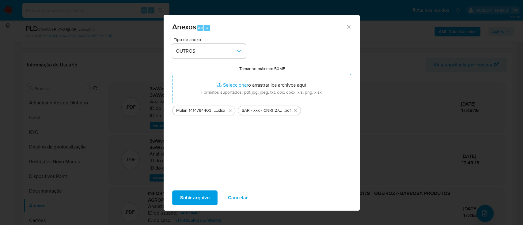
click at [188, 202] on span "Subir arquivo" at bounding box center [194, 197] width 29 height 13
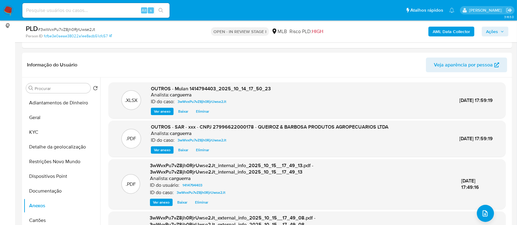
click at [495, 30] on span "Ações" at bounding box center [492, 32] width 12 height 10
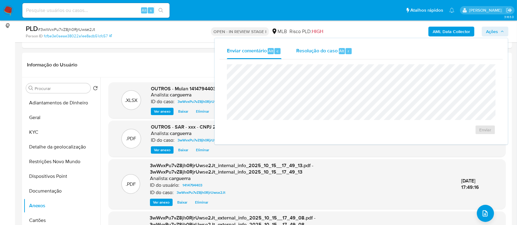
click at [317, 50] on span "Resolução do caso" at bounding box center [316, 50] width 41 height 7
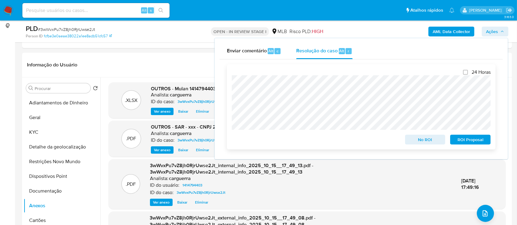
click at [476, 140] on span "ROI Proposal" at bounding box center [470, 139] width 32 height 9
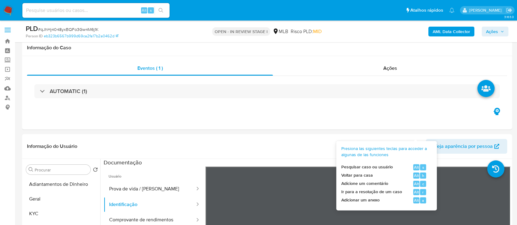
select select "10"
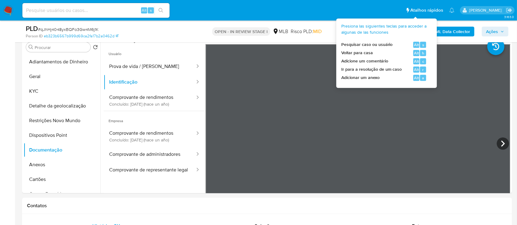
scroll to position [41, 0]
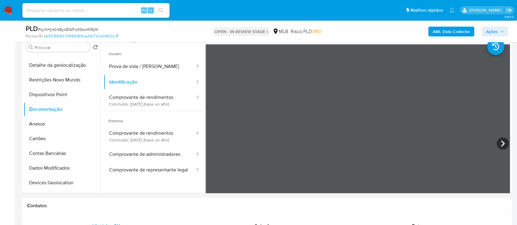
click at [451, 27] on b "AML Data Collector" at bounding box center [451, 32] width 37 height 10
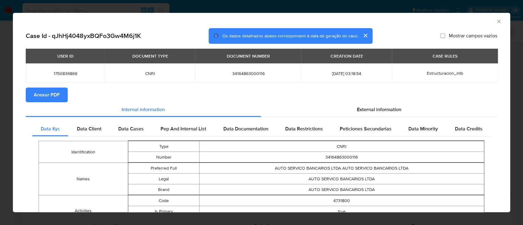
click at [38, 94] on span "Anexar PDF" at bounding box center [47, 94] width 26 height 13
click at [497, 21] on icon "Fechar a janela" at bounding box center [498, 21] width 3 height 3
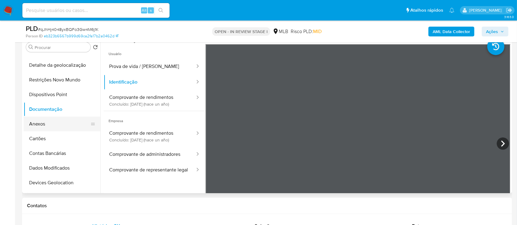
click at [58, 124] on button "Anexos" at bounding box center [60, 124] width 72 height 15
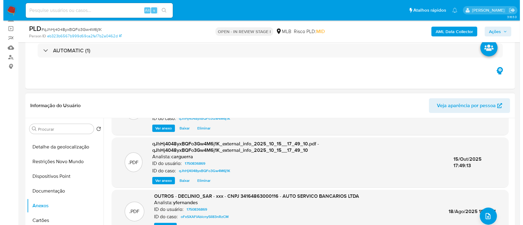
scroll to position [65, 0]
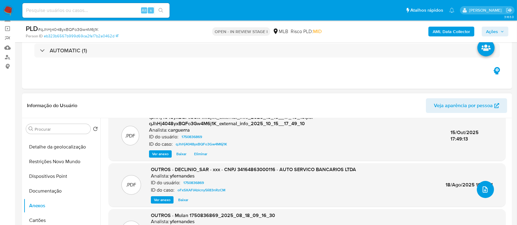
click at [487, 189] on button "upload-file" at bounding box center [485, 189] width 17 height 17
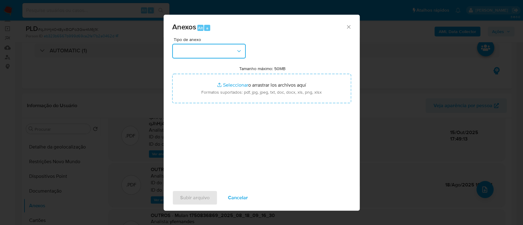
click at [229, 48] on button "button" at bounding box center [209, 51] width 74 height 15
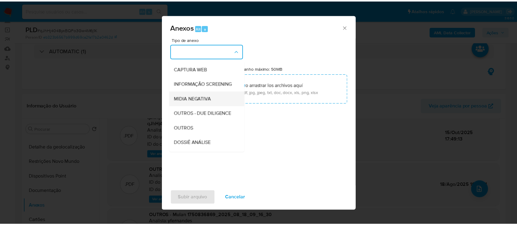
scroll to position [82, 0]
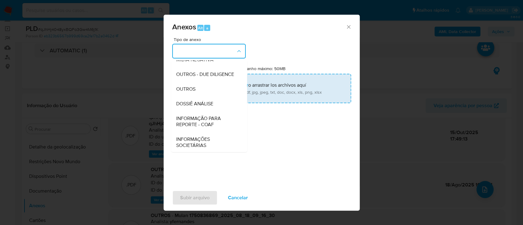
click at [191, 92] on span "OUTROS" at bounding box center [185, 89] width 19 height 6
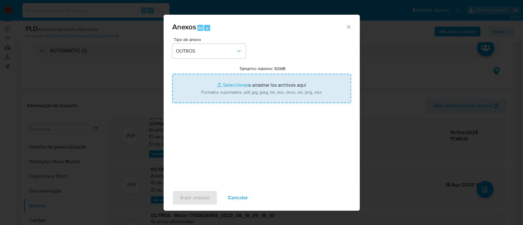
click at [220, 79] on input "Tamanho máximo: 50MB Seleccionar archivos" at bounding box center [261, 88] width 179 height 29
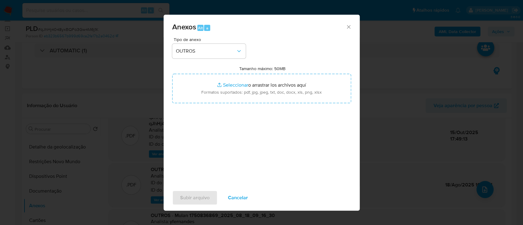
click at [349, 26] on icon "Cerrar" at bounding box center [349, 27] width 6 height 6
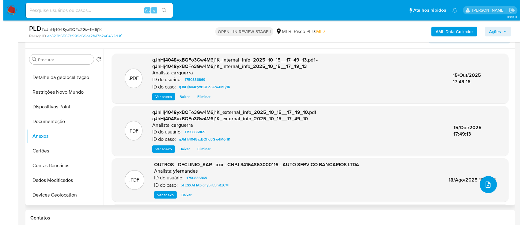
scroll to position [123, 0]
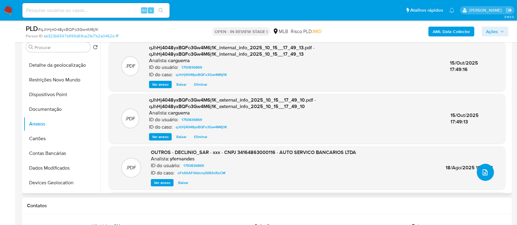
click at [481, 170] on icon "upload-file" at bounding box center [484, 172] width 7 height 7
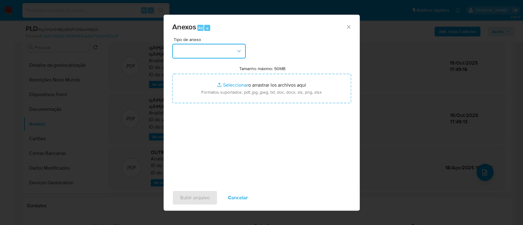
click at [210, 50] on button "button" at bounding box center [209, 51] width 74 height 15
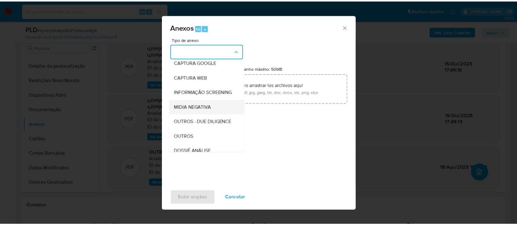
scroll to position [82, 0]
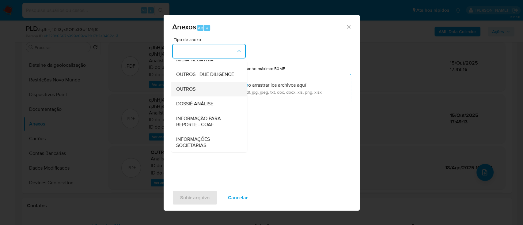
click at [191, 92] on span "OUTROS" at bounding box center [185, 89] width 19 height 6
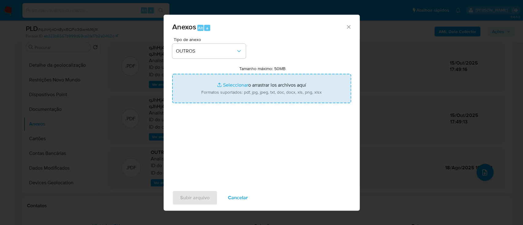
click at [229, 85] on input "Tamanho máximo: 50MB Seleccionar archivos" at bounding box center [261, 88] width 179 height 29
type input "C:\fakepath\SAR - xxx - CNPJ 34164863000116 - AUTO SERVICO BANCARIOS LTDA.pdf"
click at [235, 84] on input "Tamanho máximo: 50MB Seleccionar archivos" at bounding box center [261, 88] width 179 height 29
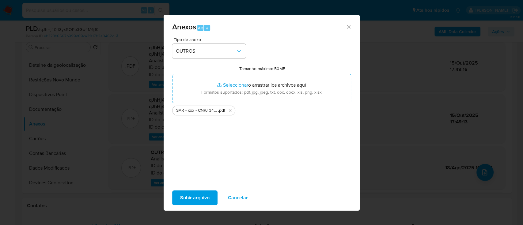
click at [216, 134] on div "Tipo de anexo OUTROS Tamanho máximo: 50MB Seleccionar archivos Seleccionar o ar…" at bounding box center [261, 109] width 179 height 145
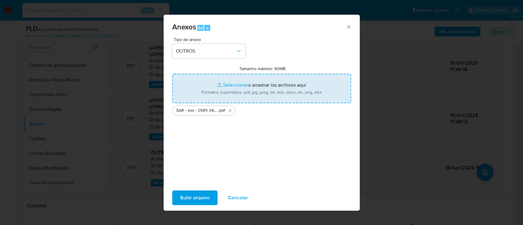
click at [231, 85] on input "Tamanho máximo: 50MB Seleccionar archivos" at bounding box center [261, 88] width 179 height 29
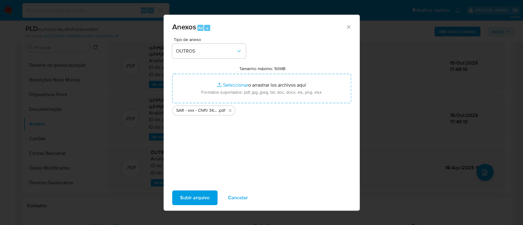
click at [205, 197] on span "Subir arquivo" at bounding box center [194, 197] width 29 height 13
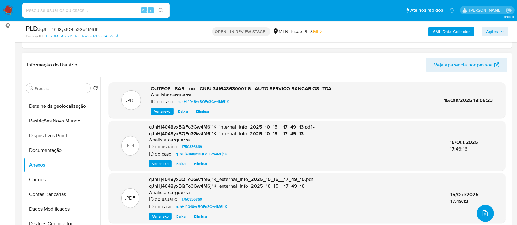
click at [482, 215] on icon "upload-file" at bounding box center [484, 213] width 7 height 7
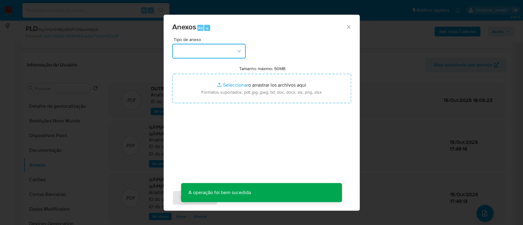
click at [212, 53] on button "button" at bounding box center [209, 51] width 74 height 15
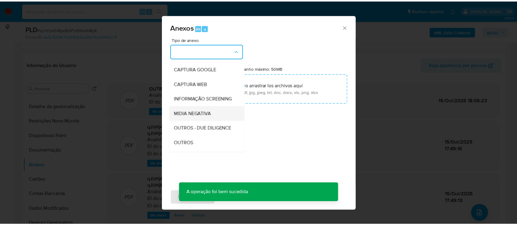
scroll to position [41, 0]
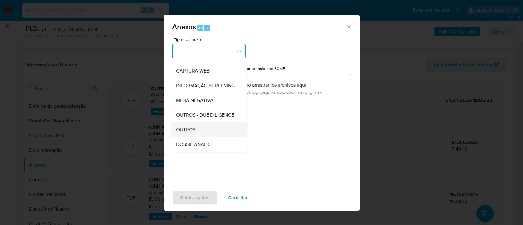
click at [184, 133] on span "OUTROS" at bounding box center [185, 130] width 19 height 6
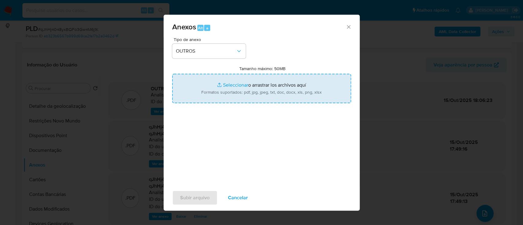
click at [227, 84] on input "Tamanho máximo: 50MB Seleccionar archivos" at bounding box center [261, 88] width 179 height 29
click at [230, 86] on input "Tamanho máximo: 50MB Seleccionar archivos" at bounding box center [261, 88] width 179 height 29
click at [232, 87] on input "Tamanho máximo: 50MB Seleccionar archivos" at bounding box center [261, 88] width 179 height 29
click at [234, 85] on input "Tamanho máximo: 50MB Seleccionar archivos" at bounding box center [261, 88] width 179 height 29
click at [242, 86] on input "Tamanho máximo: 50MB Seleccionar archivos" at bounding box center [261, 88] width 179 height 29
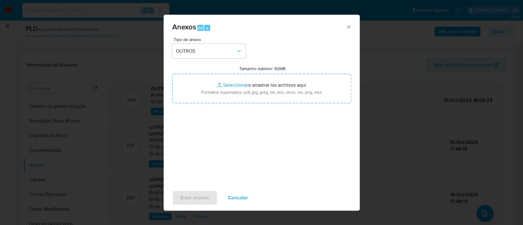
click at [349, 24] on icon "Cerrar" at bounding box center [349, 27] width 6 height 6
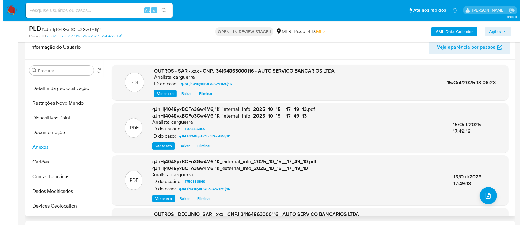
scroll to position [82, 0]
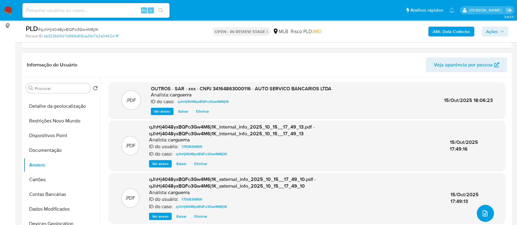
click at [484, 215] on icon "upload-file" at bounding box center [484, 213] width 7 height 7
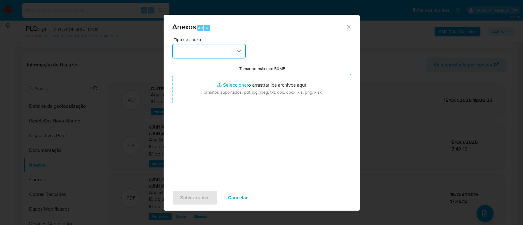
click at [202, 48] on button "button" at bounding box center [209, 51] width 74 height 15
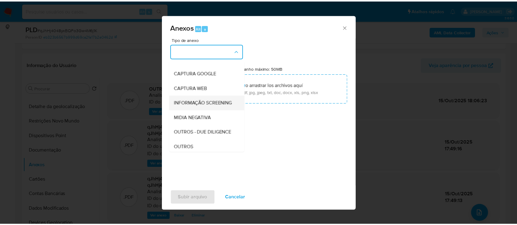
scroll to position [41, 0]
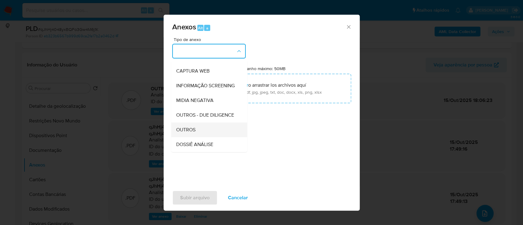
click at [189, 133] on span "OUTROS" at bounding box center [185, 130] width 19 height 6
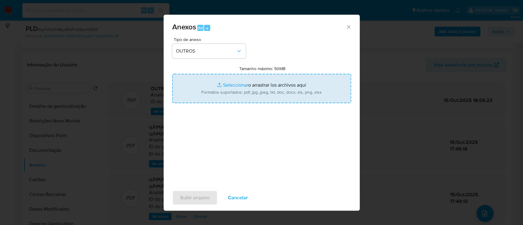
click at [235, 87] on input "Tamanho máximo: 50MB Seleccionar archivos" at bounding box center [261, 88] width 179 height 29
type input "C:\fakepath\Mulan 1750836869_2025_10_14_17_52_46.xlsx"
click at [234, 87] on input "Tamanho máximo: 50MB Seleccionar archivos" at bounding box center [261, 88] width 179 height 29
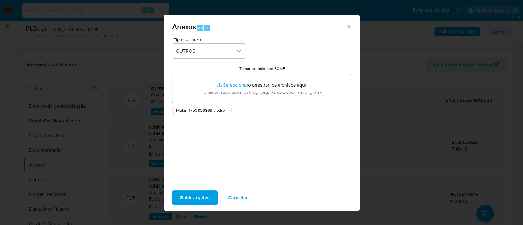
click at [199, 198] on span "Subir arquivo" at bounding box center [194, 197] width 29 height 13
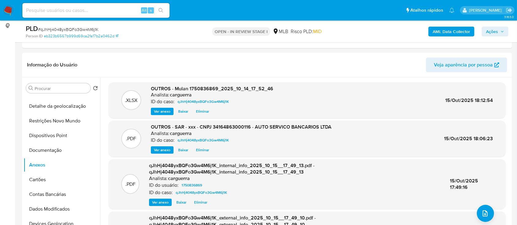
click at [497, 28] on span "Ações" at bounding box center [492, 32] width 12 height 10
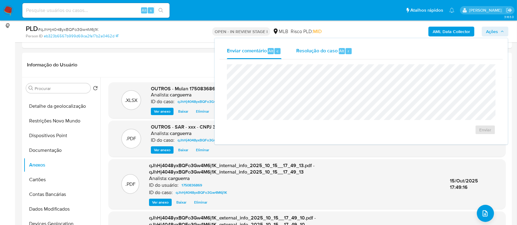
click at [317, 50] on span "Resolução do caso" at bounding box center [316, 50] width 41 height 7
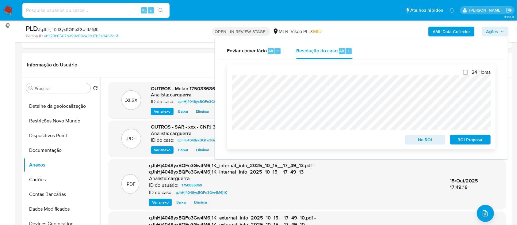
click at [421, 143] on span "No ROI" at bounding box center [425, 139] width 32 height 9
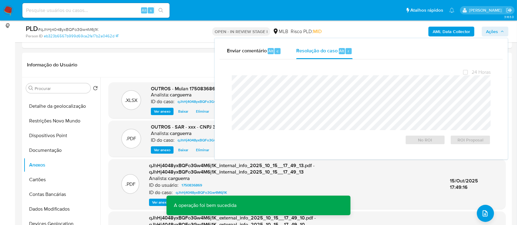
drag, startPoint x: 174, startPoint y: 66, endPoint x: 226, endPoint y: 39, distance: 58.5
click at [175, 66] on header "Informação do Usuário Veja aparência por pessoa" at bounding box center [267, 65] width 480 height 15
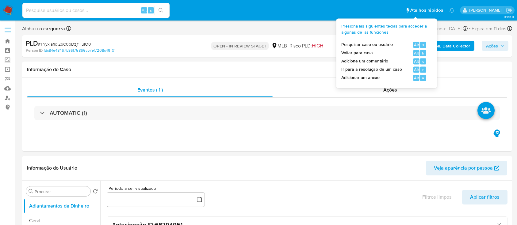
select select "10"
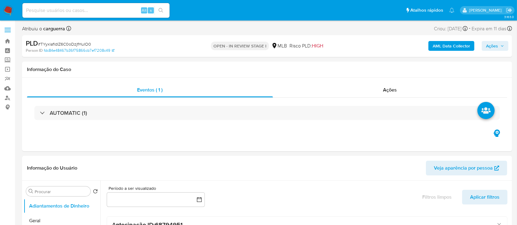
click at [454, 48] on b "AML Data Collector" at bounding box center [451, 46] width 37 height 10
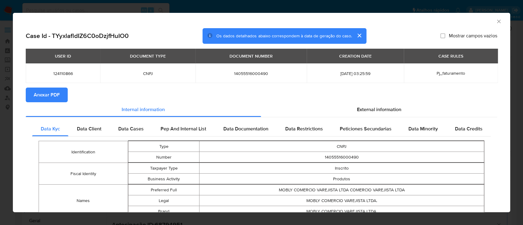
click at [56, 98] on span "Anexar PDF" at bounding box center [47, 94] width 26 height 13
click at [496, 23] on icon "Fechar a janela" at bounding box center [499, 21] width 6 height 6
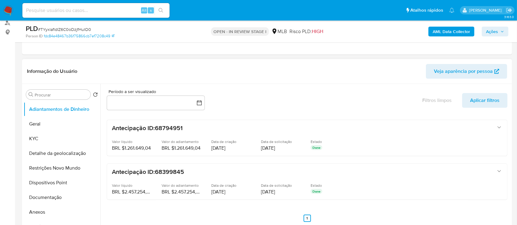
scroll to position [82, 0]
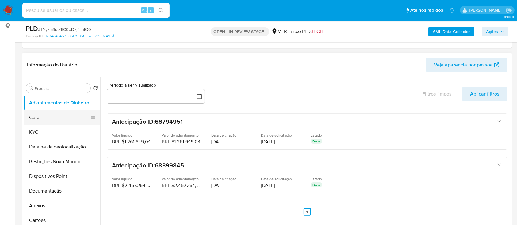
click at [37, 116] on button "Geral" at bounding box center [60, 117] width 72 height 15
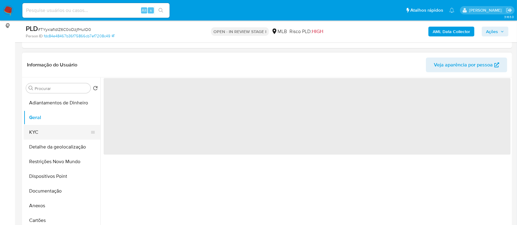
click at [35, 130] on button "KYC" at bounding box center [60, 132] width 72 height 15
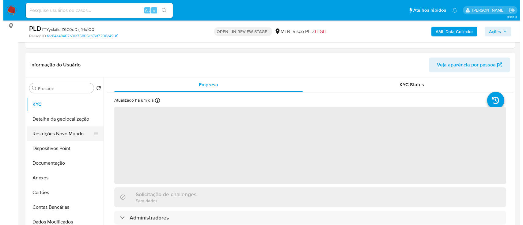
scroll to position [41, 0]
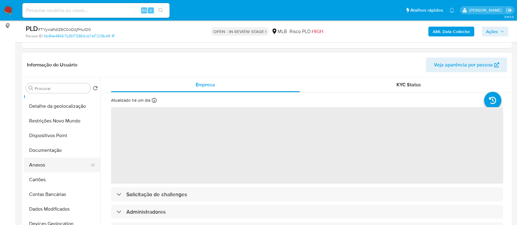
click at [38, 166] on button "Anexos" at bounding box center [60, 165] width 72 height 15
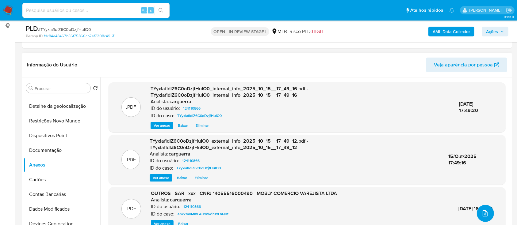
click at [485, 214] on icon "upload-file" at bounding box center [484, 213] width 7 height 7
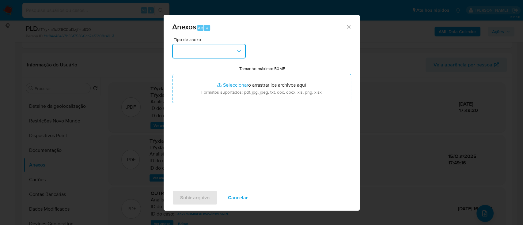
drag, startPoint x: 223, startPoint y: 51, endPoint x: 221, endPoint y: 55, distance: 4.4
click at [223, 51] on button "button" at bounding box center [209, 51] width 74 height 15
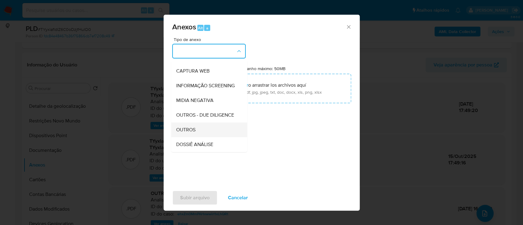
click at [190, 133] on span "OUTROS" at bounding box center [185, 130] width 19 height 6
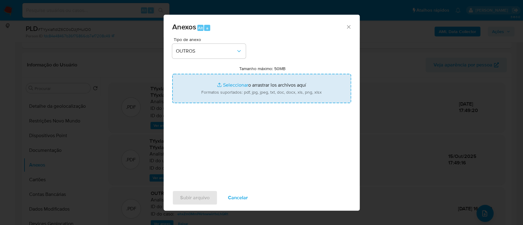
click at [234, 86] on input "Tamanho máximo: 50MB Seleccionar archivos" at bounding box center [261, 88] width 179 height 29
type input "C:\fakepath\SAR - TYyxlafldIZ6C0oDzjfHuIO0 - CNPJ 14055516000490 - MOBLY COMERC…"
click at [239, 83] on input "Tamanho máximo: 50MB Seleccionar archivos" at bounding box center [261, 88] width 179 height 29
type input "C:\fakepath\Mulan 124110866_2025_10_14_17_57_14.xlsx"
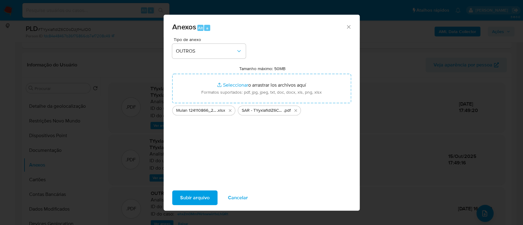
click at [194, 195] on span "Subir arquivo" at bounding box center [194, 197] width 29 height 13
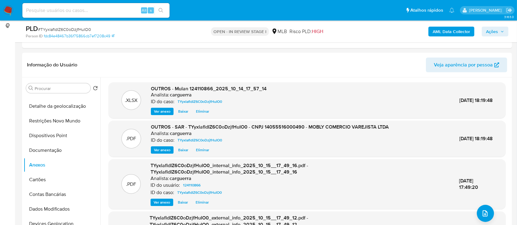
click at [490, 29] on span "Ações" at bounding box center [492, 32] width 12 height 10
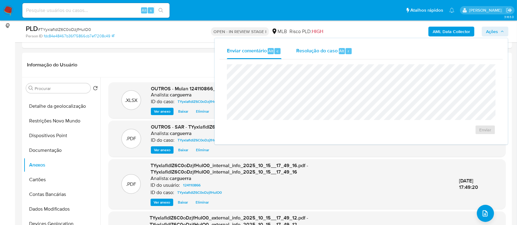
drag, startPoint x: 306, startPoint y: 49, endPoint x: 307, endPoint y: 58, distance: 8.9
click at [306, 48] on span "Resolução do caso" at bounding box center [316, 50] width 41 height 7
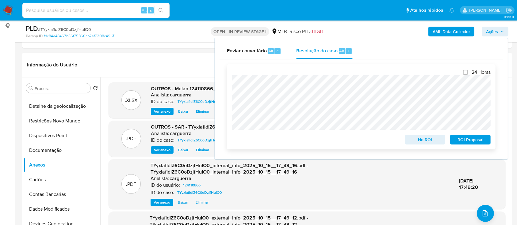
click at [433, 142] on span "No ROI" at bounding box center [425, 139] width 32 height 9
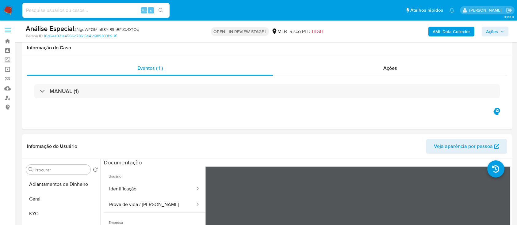
select select "10"
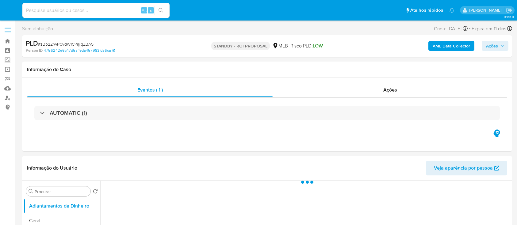
select select "10"
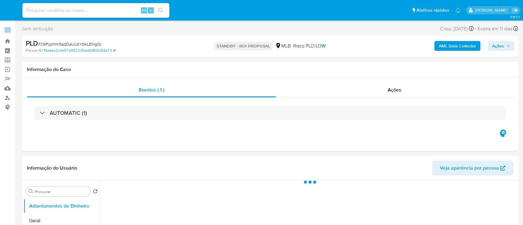
select select "10"
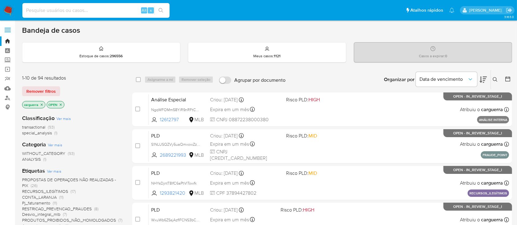
click at [53, 7] on input at bounding box center [95, 10] width 147 height 8
paste input "23670736867"
type input "23670736867"
click at [161, 10] on icon "search-icon" at bounding box center [160, 10] width 5 height 5
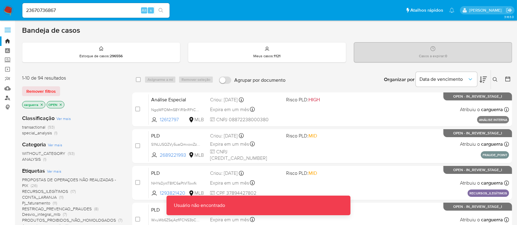
click at [6, 98] on link "Localizador de pessoas" at bounding box center [36, 98] width 73 height 10
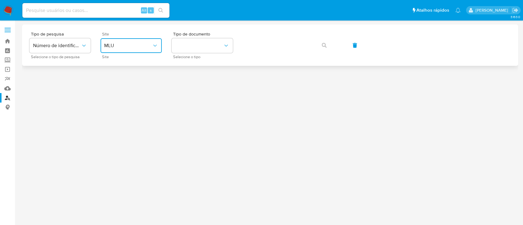
click at [129, 40] on button "MLU" at bounding box center [131, 45] width 61 height 15
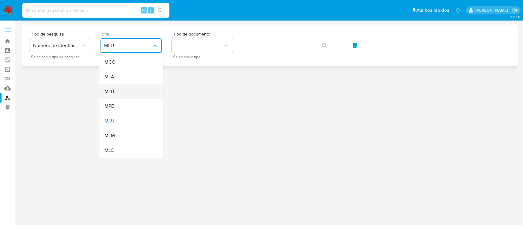
click at [120, 92] on div "MLB" at bounding box center [129, 91] width 50 height 15
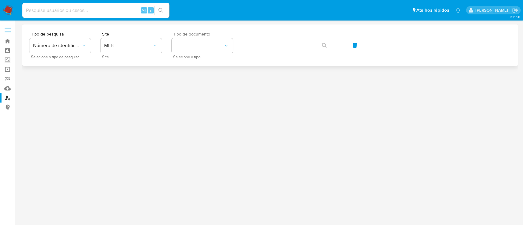
click at [174, 55] on span "Selecione o tipo" at bounding box center [203, 56] width 61 height 3
click at [185, 46] on button "identificationType" at bounding box center [202, 45] width 61 height 15
click at [189, 85] on div "CPF CPF" at bounding box center [200, 86] width 50 height 21
click at [321, 47] on button "button" at bounding box center [324, 45] width 21 height 15
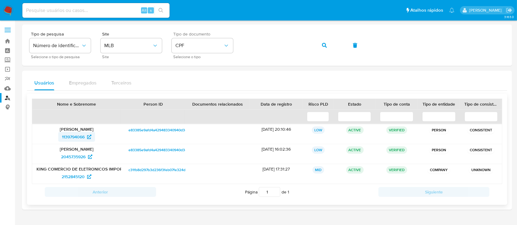
click at [79, 136] on span "1139794066" at bounding box center [73, 137] width 23 height 10
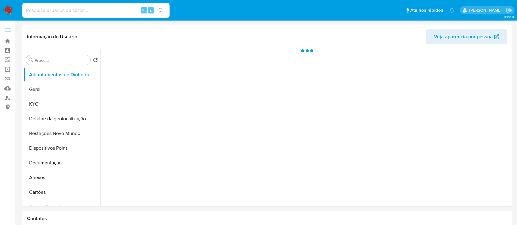
select select "10"
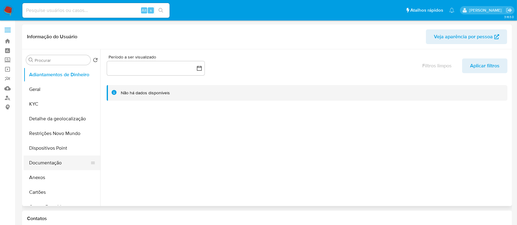
click at [48, 160] on button "Documentação" at bounding box center [60, 163] width 72 height 15
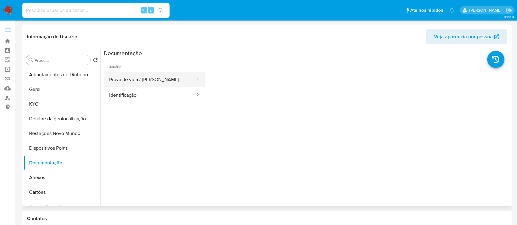
click at [151, 80] on button "Prova de vida / Selfie" at bounding box center [150, 80] width 92 height 16
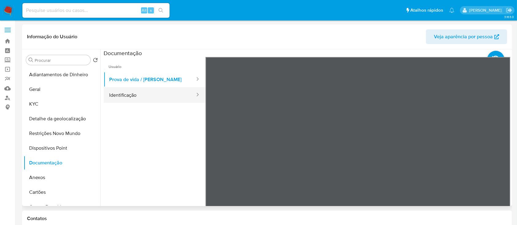
click at [156, 97] on button "Identificação" at bounding box center [150, 95] width 92 height 16
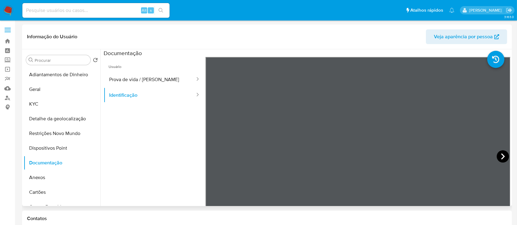
click at [498, 155] on icon at bounding box center [503, 157] width 12 height 12
click at [211, 156] on icon at bounding box center [213, 157] width 4 height 6
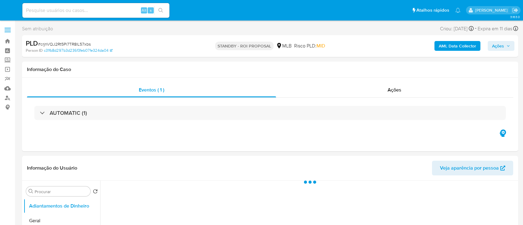
select select "10"
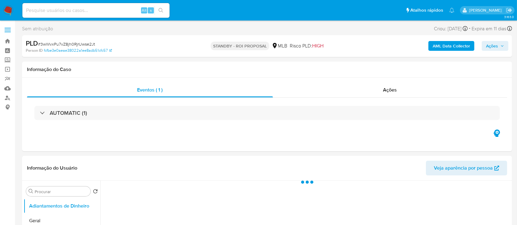
select select "10"
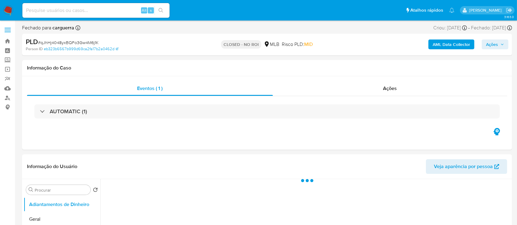
select select "10"
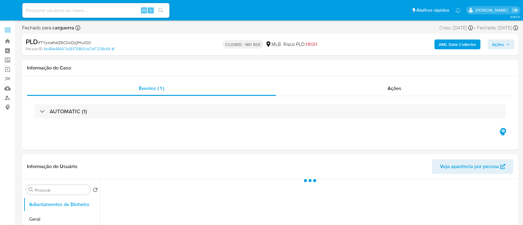
select select "10"
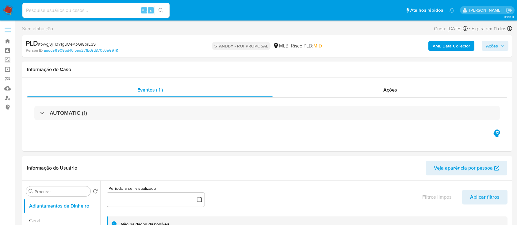
select select "10"
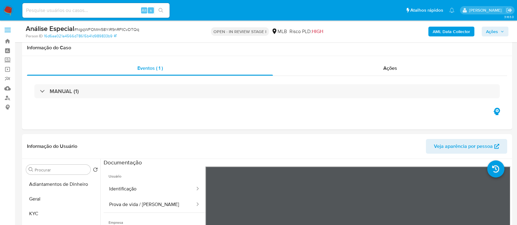
select select "10"
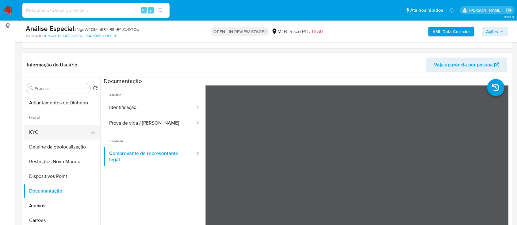
click at [48, 130] on button "KYC" at bounding box center [60, 132] width 72 height 15
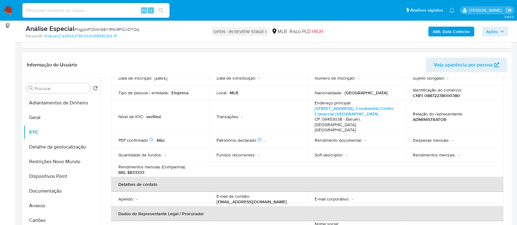
scroll to position [123, 0]
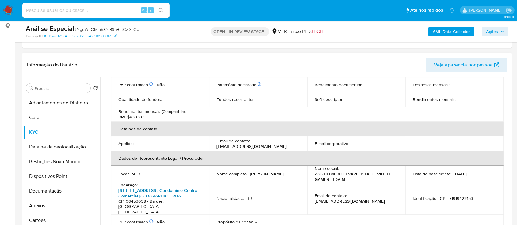
click at [141, 188] on link "[STREET_ADDRESS], Condomínio Centro Comercial [GEOGRAPHIC_DATA]" at bounding box center [157, 194] width 79 height 12
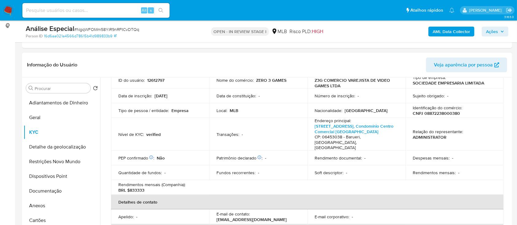
scroll to position [41, 0]
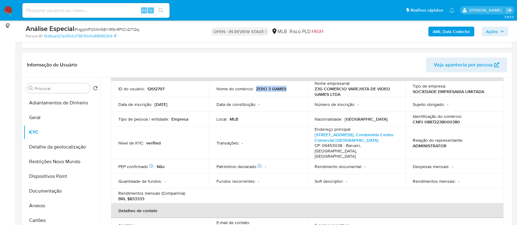
drag, startPoint x: 291, startPoint y: 89, endPoint x: 255, endPoint y: 88, distance: 36.5
click at [255, 88] on div "Nome do comércio : ZERO 3 GAMES" at bounding box center [257, 89] width 83 height 6
copy p "ZERO 3 GAMES"
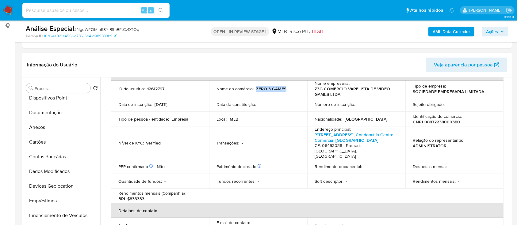
scroll to position [82, 0]
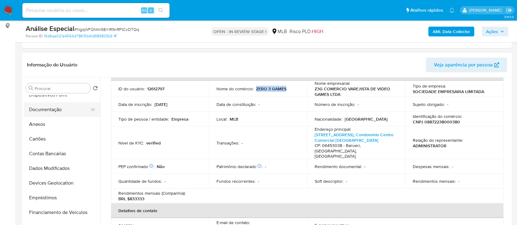
click at [56, 109] on button "Documentação" at bounding box center [60, 109] width 72 height 15
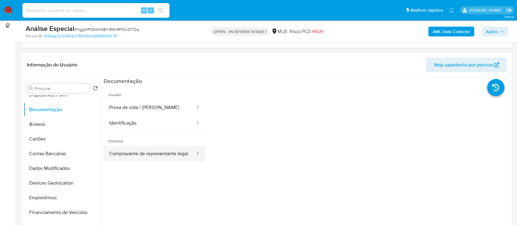
click at [139, 154] on button "Comprovante de representante legal" at bounding box center [150, 154] width 92 height 16
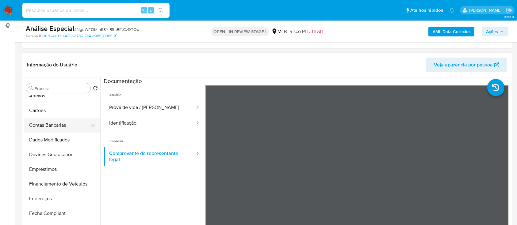
scroll to position [123, 0]
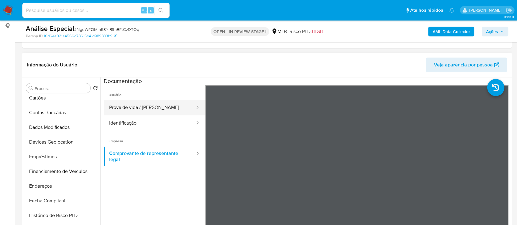
click at [150, 107] on button "Prova de vida / Selfie" at bounding box center [150, 108] width 92 height 16
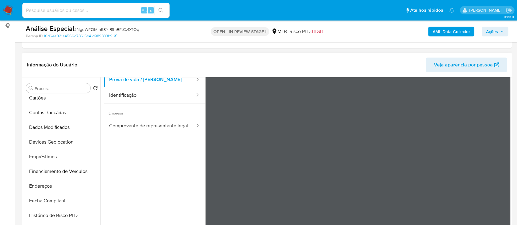
scroll to position [11, 0]
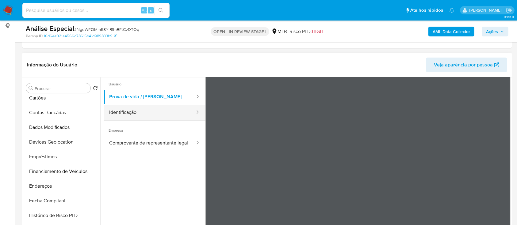
click at [135, 108] on button "Identificação" at bounding box center [150, 113] width 92 height 16
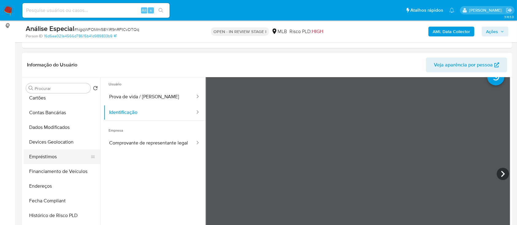
click at [59, 157] on button "Empréstimos" at bounding box center [60, 157] width 72 height 15
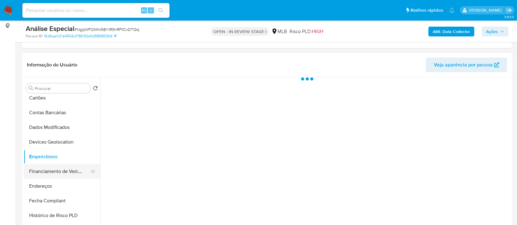
scroll to position [204, 0]
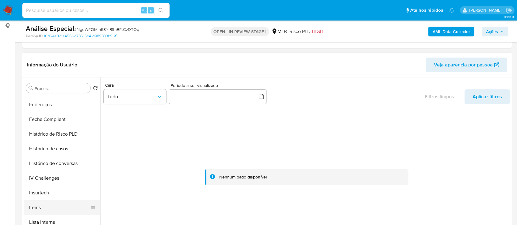
click at [42, 210] on button "Items" at bounding box center [60, 207] width 72 height 15
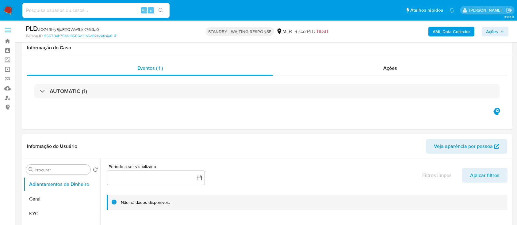
select select "10"
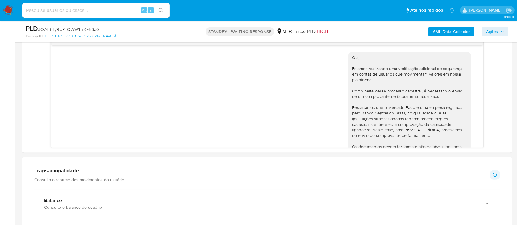
scroll to position [166, 0]
